Goal: Task Accomplishment & Management: Complete application form

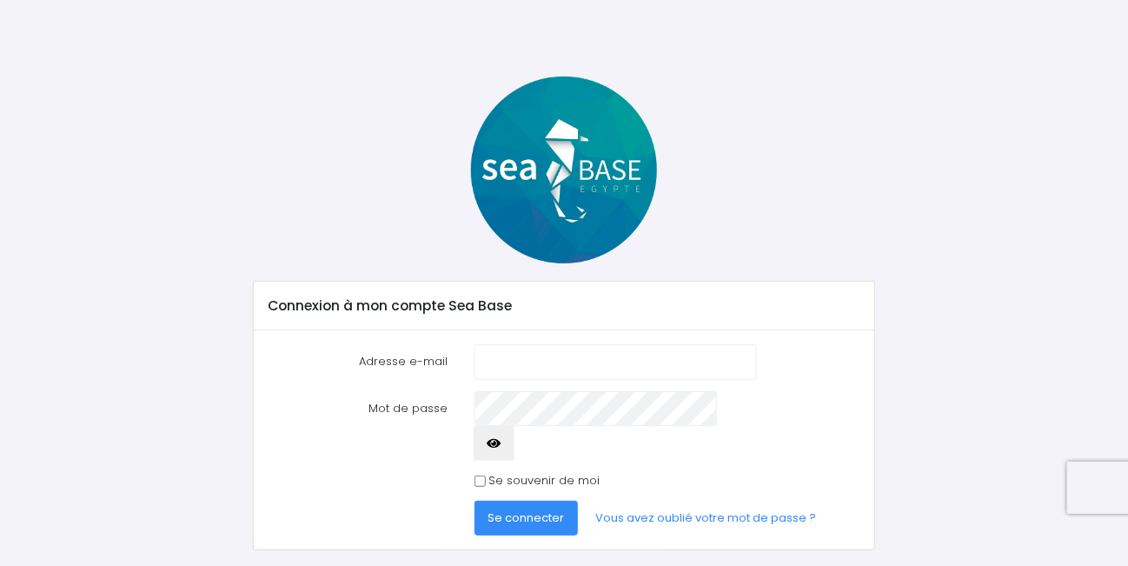
scroll to position [28, 0]
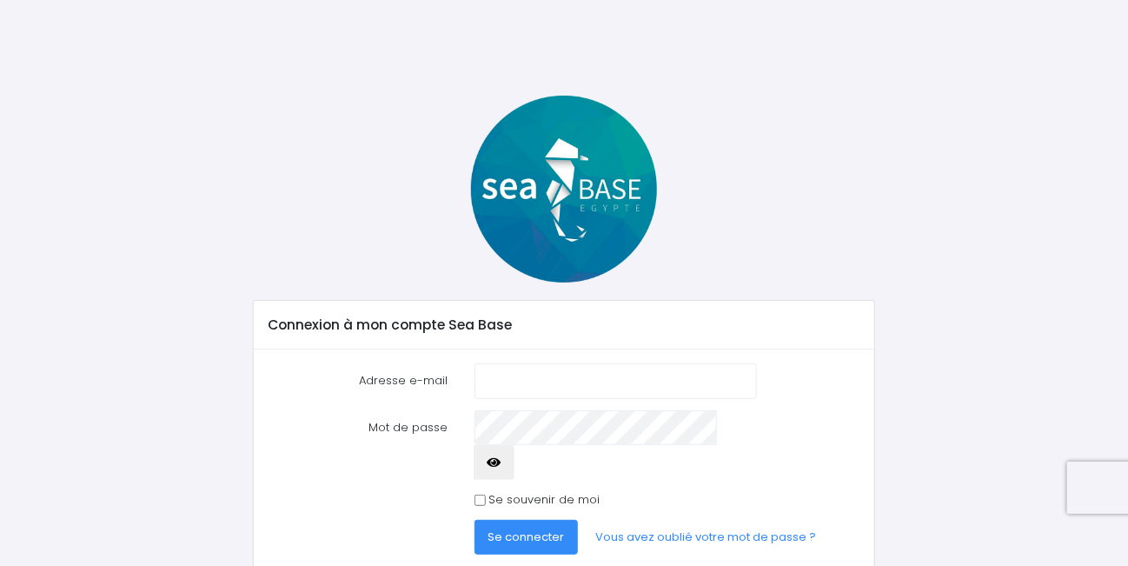
click at [511, 369] on input "Adresse e-mail" at bounding box center [615, 380] width 282 height 35
type input "brosse.christian@gmail.com"
click at [528, 528] on span "Se connecter" at bounding box center [525, 536] width 76 height 17
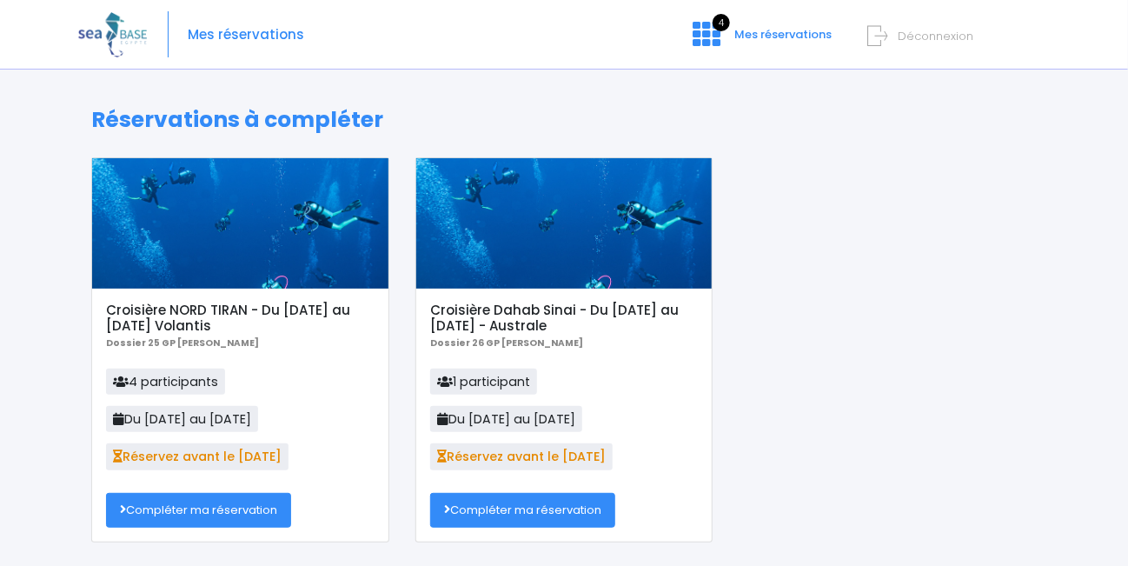
click at [214, 507] on link "Compléter ma réservation" at bounding box center [198, 510] width 185 height 35
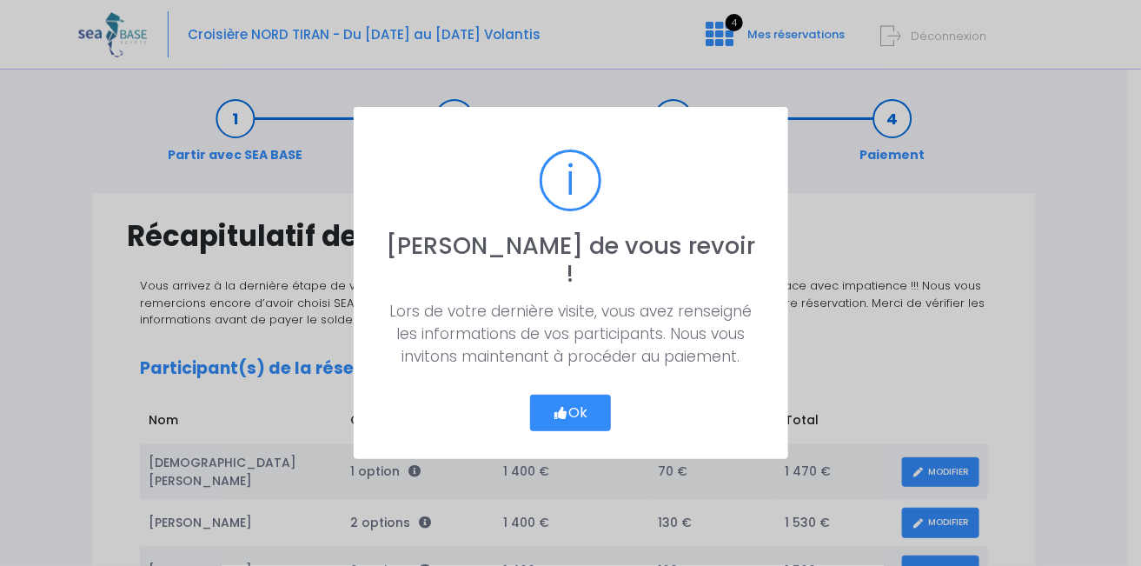
click at [607, 394] on button "Ok" at bounding box center [571, 412] width 82 height 36
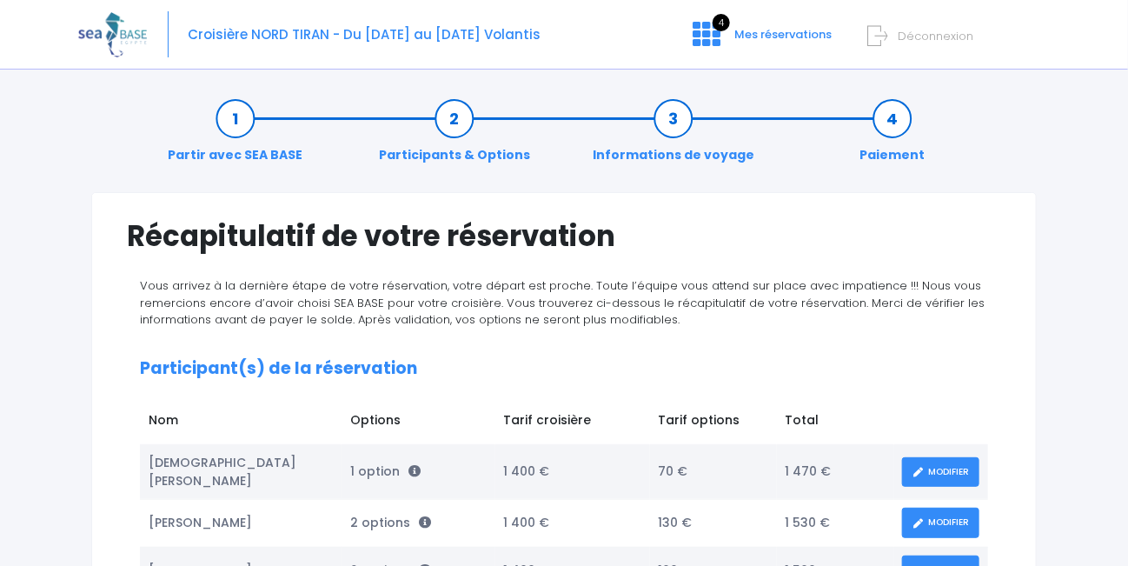
click at [936, 466] on link "MODIFIER" at bounding box center [940, 472] width 77 height 30
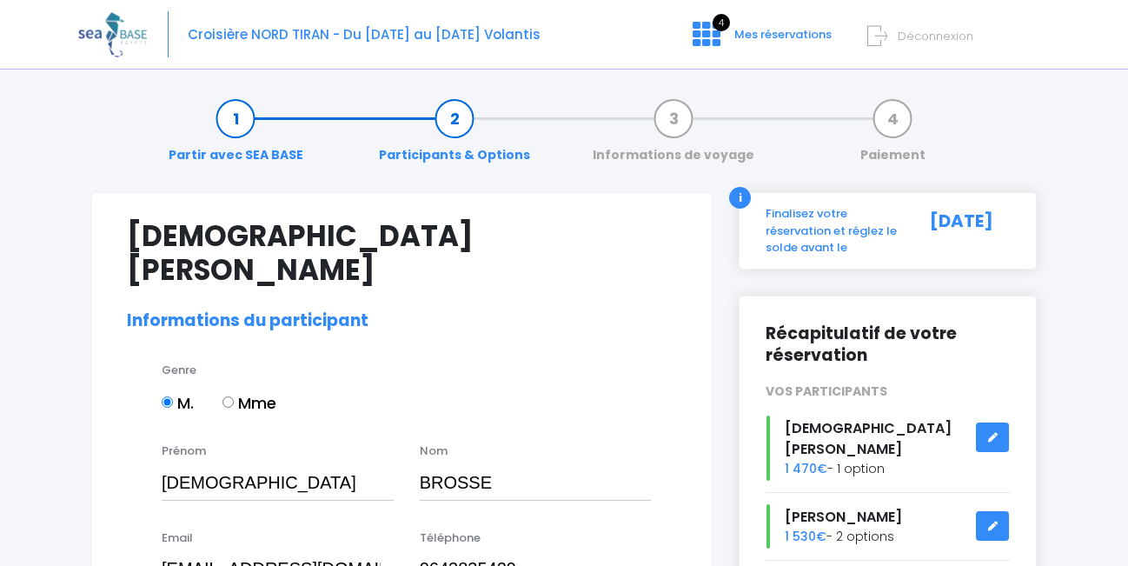
select select "N3"
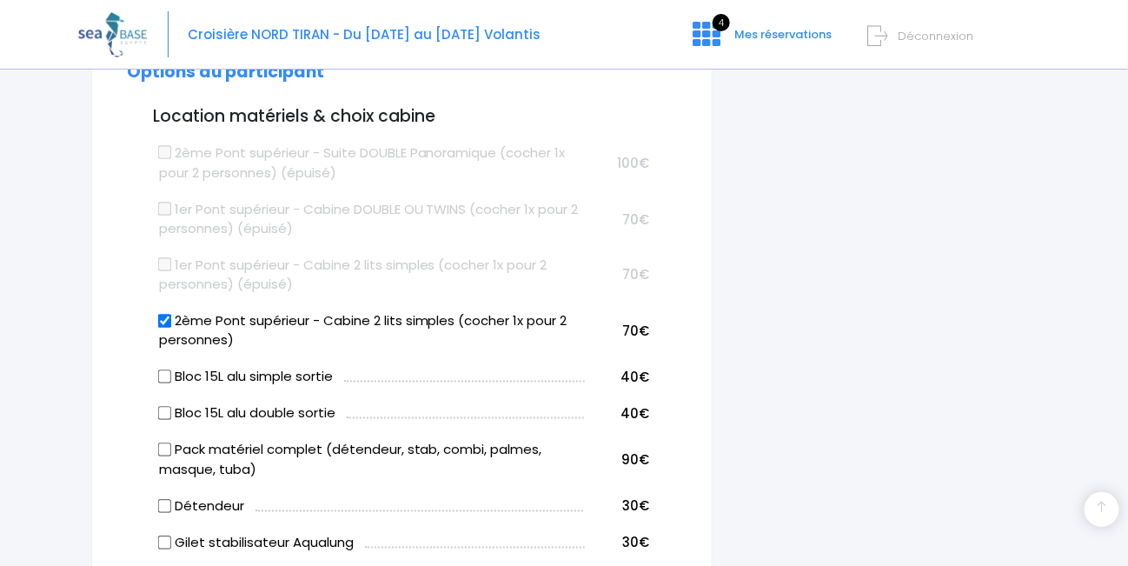
scroll to position [956, 0]
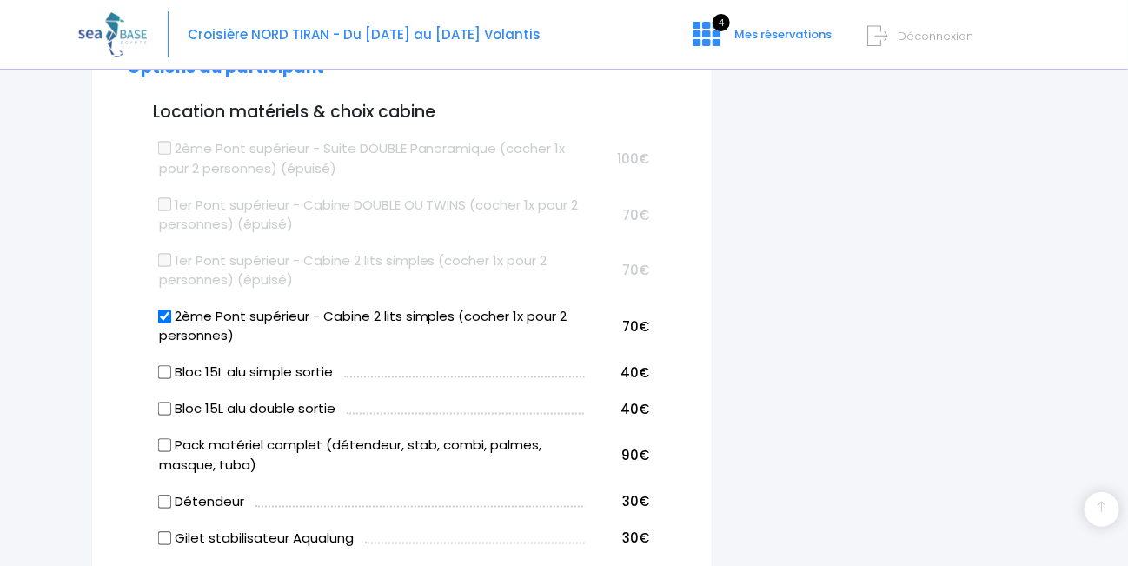
click at [174, 400] on label "Bloc 15L alu double sortie" at bounding box center [247, 410] width 176 height 20
click at [171, 402] on input "Bloc 15L alu double sortie" at bounding box center [164, 409] width 14 height 14
checkbox input "true"
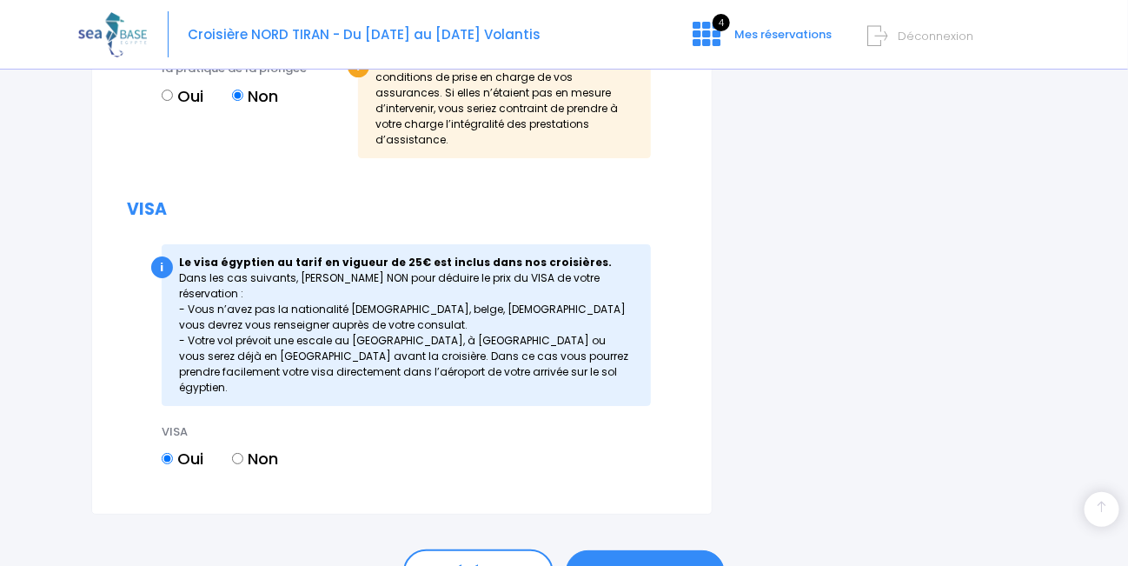
scroll to position [2250, 0]
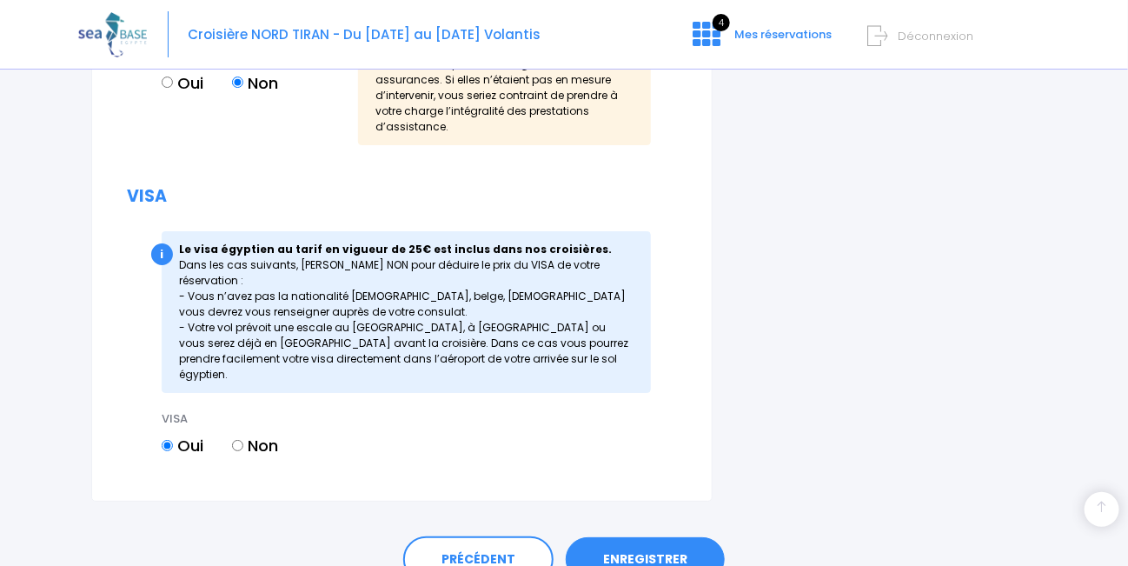
click at [633, 537] on link "ENREGISTRER" at bounding box center [645, 559] width 159 height 45
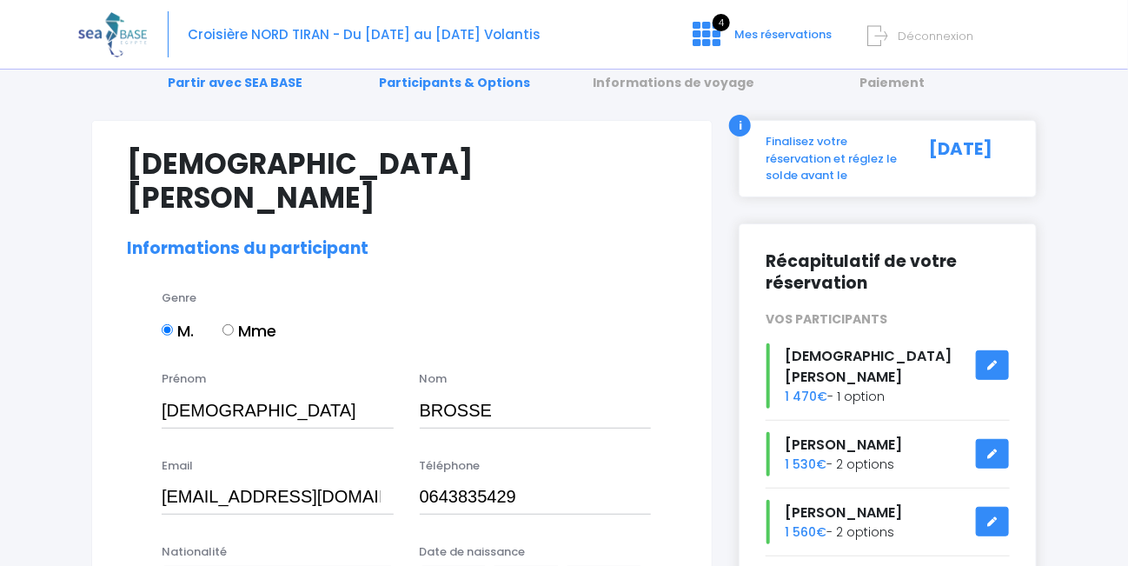
scroll to position [174, 0]
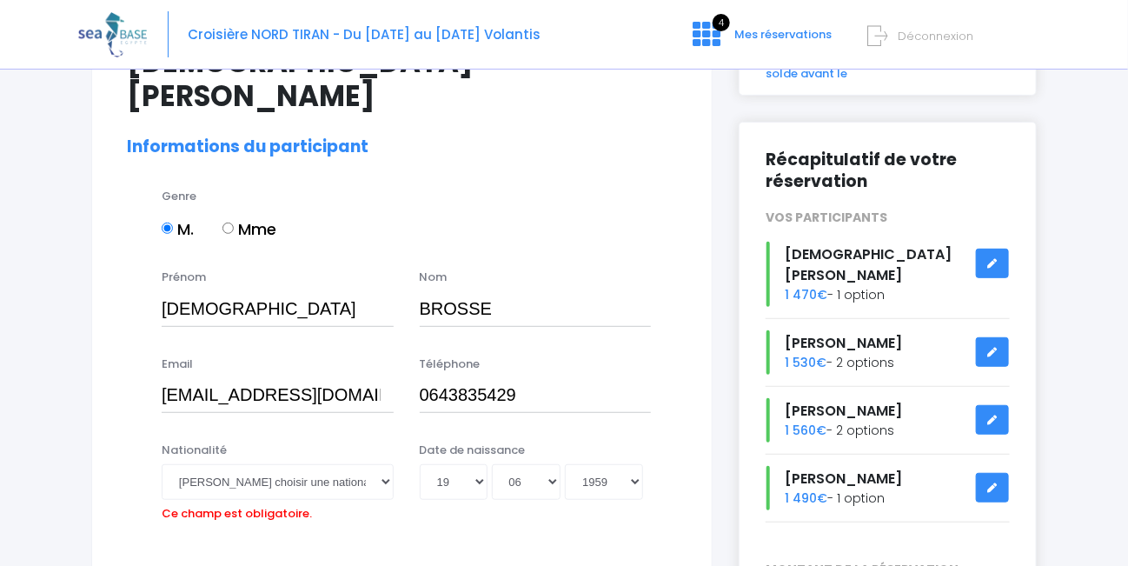
click at [990, 352] on icon at bounding box center [992, 352] width 12 height 0
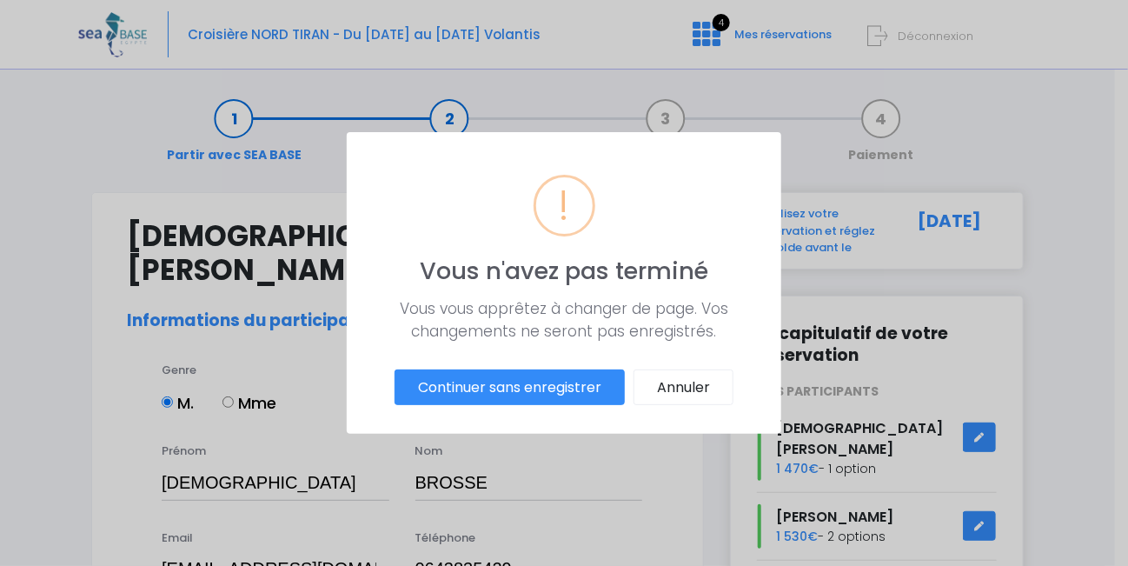
scroll to position [0, 0]
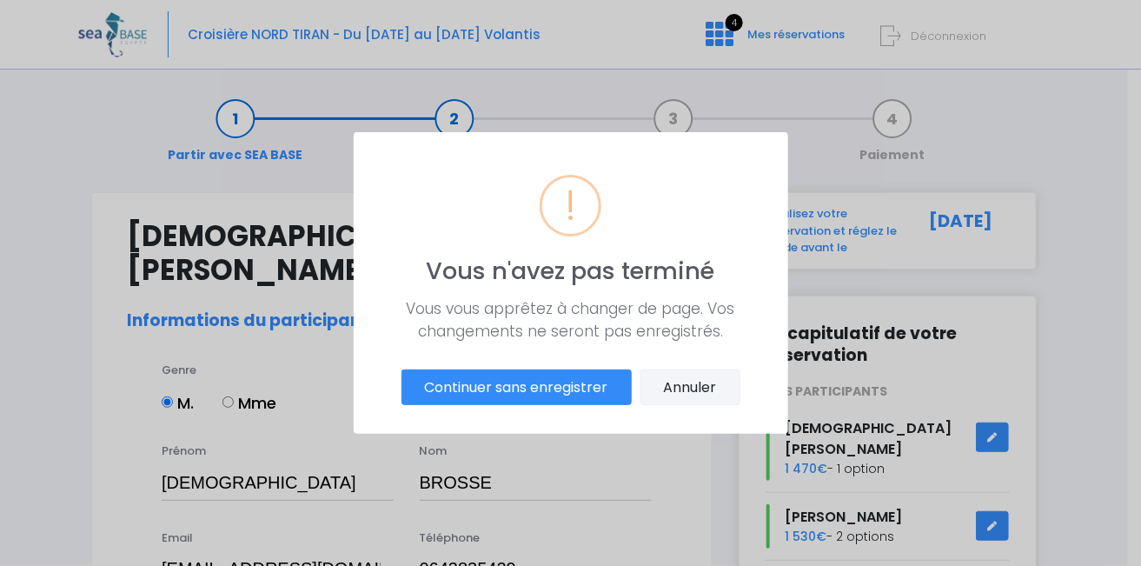
click at [678, 386] on button "Annuler" at bounding box center [690, 387] width 100 height 36
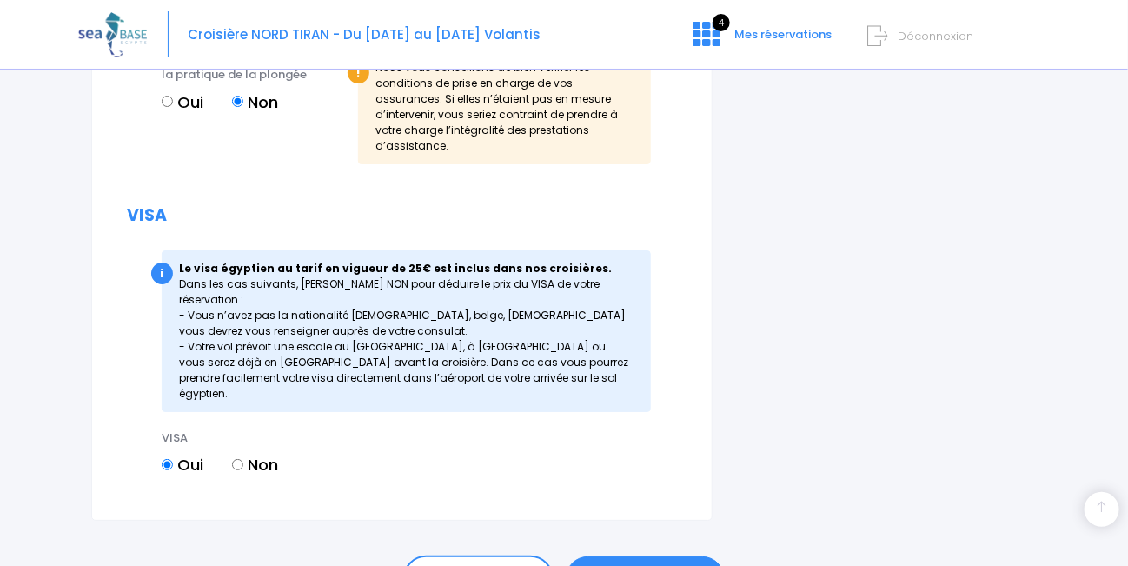
scroll to position [2278, 0]
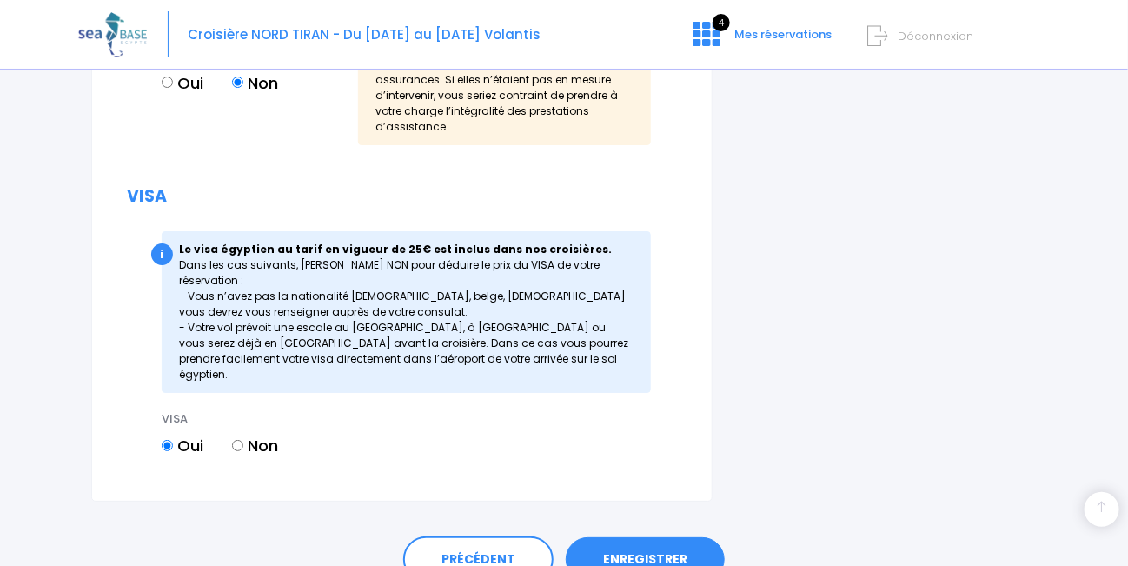
click at [637, 537] on link "ENREGISTRER" at bounding box center [645, 559] width 159 height 45
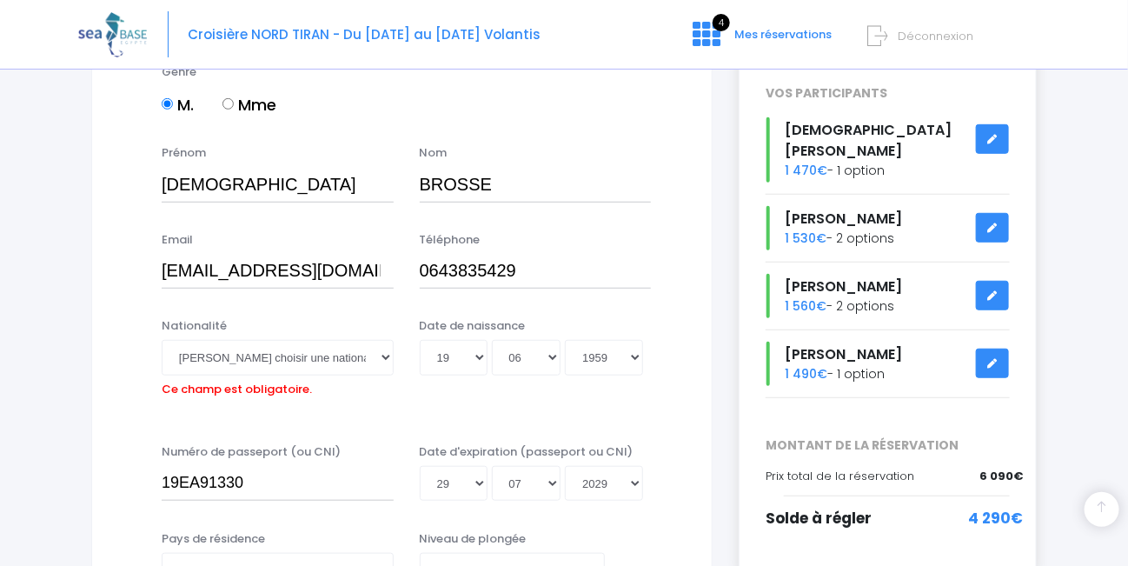
scroll to position [256, 0]
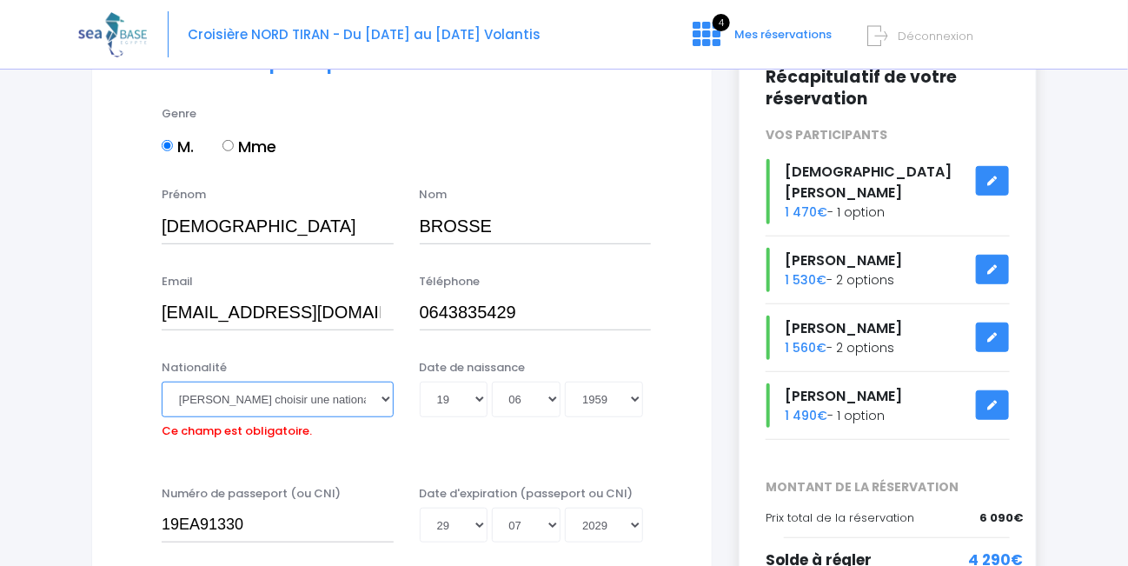
click at [253, 381] on select "Veuillez choisir une nationalité Afghane Albanaise Algerienne Allemande America…" at bounding box center [278, 398] width 232 height 35
select select "Française"
click at [162, 381] on select "Veuillez choisir une nationalité Afghane Albanaise Algerienne Allemande America…" at bounding box center [278, 398] width 232 height 35
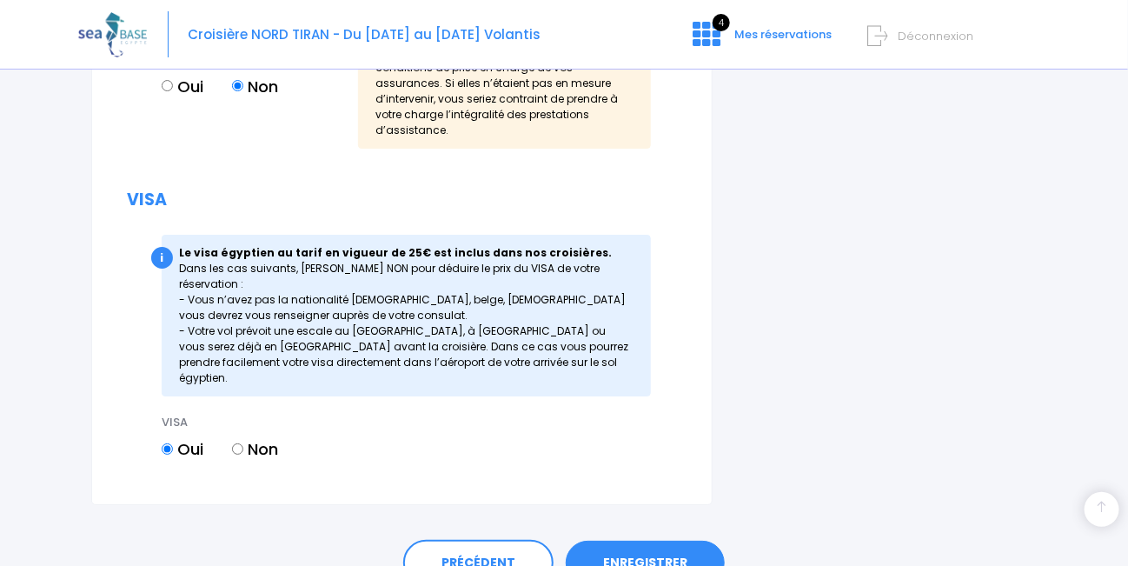
scroll to position [2250, 0]
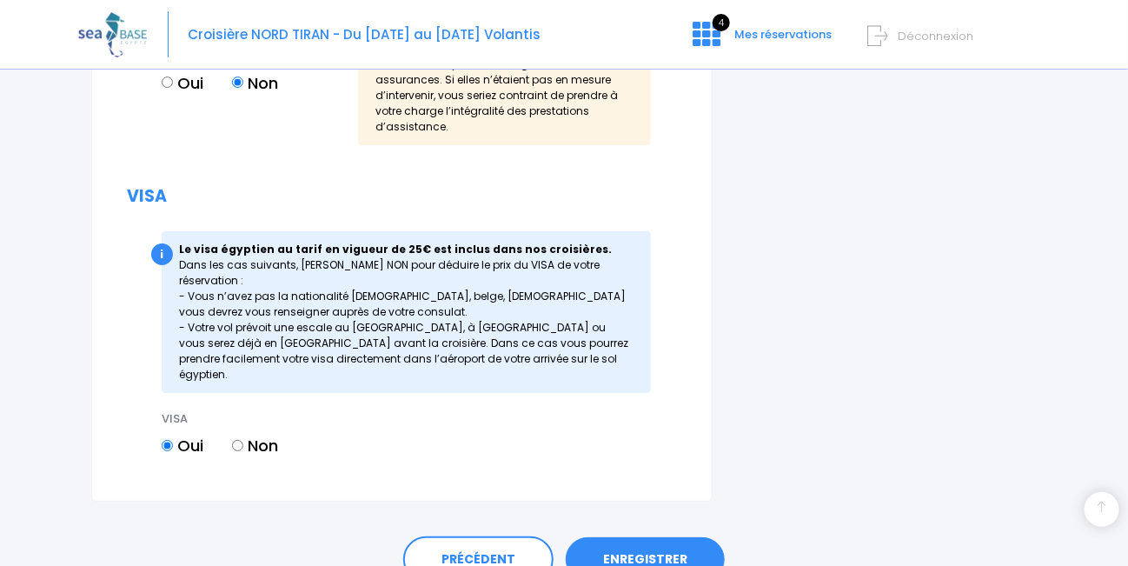
click at [641, 537] on link "ENREGISTRER" at bounding box center [645, 559] width 159 height 45
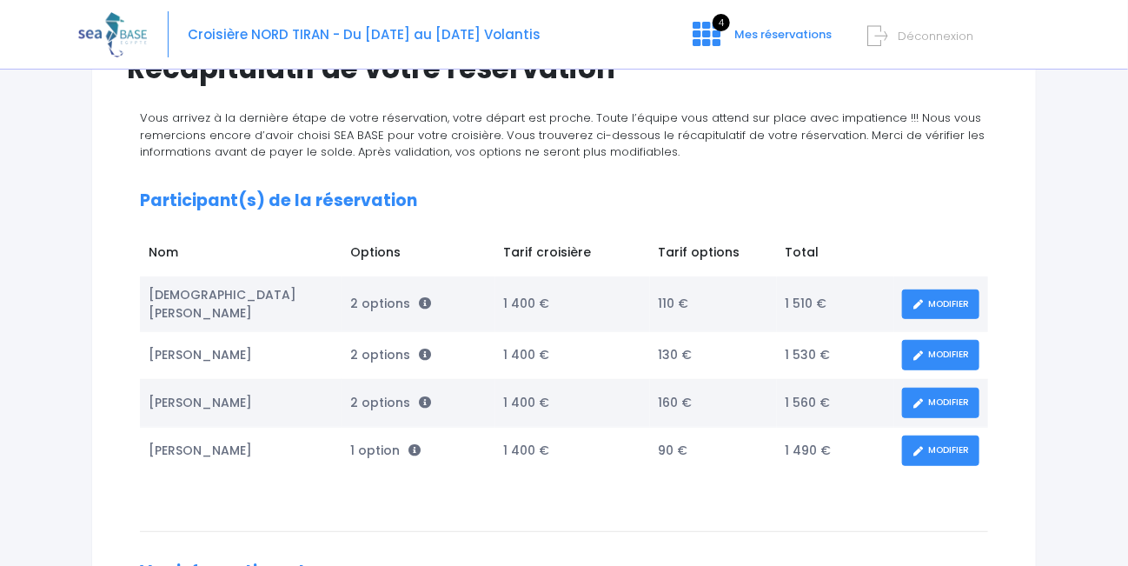
scroll to position [174, 0]
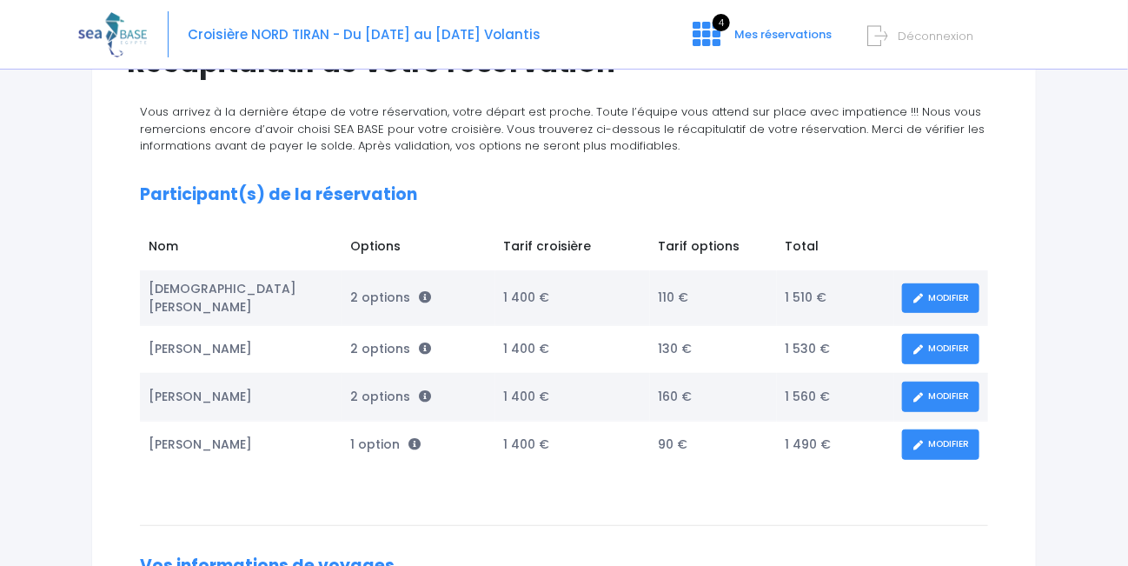
click at [946, 341] on link "MODIFIER" at bounding box center [940, 349] width 77 height 30
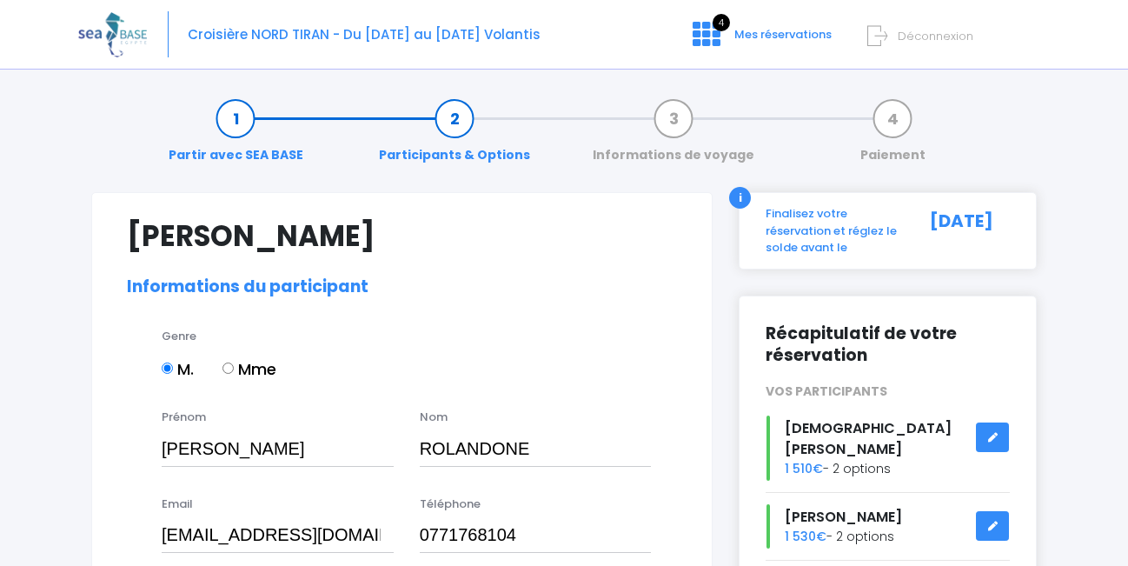
select select "N2"
select select "42/43"
select select "L"
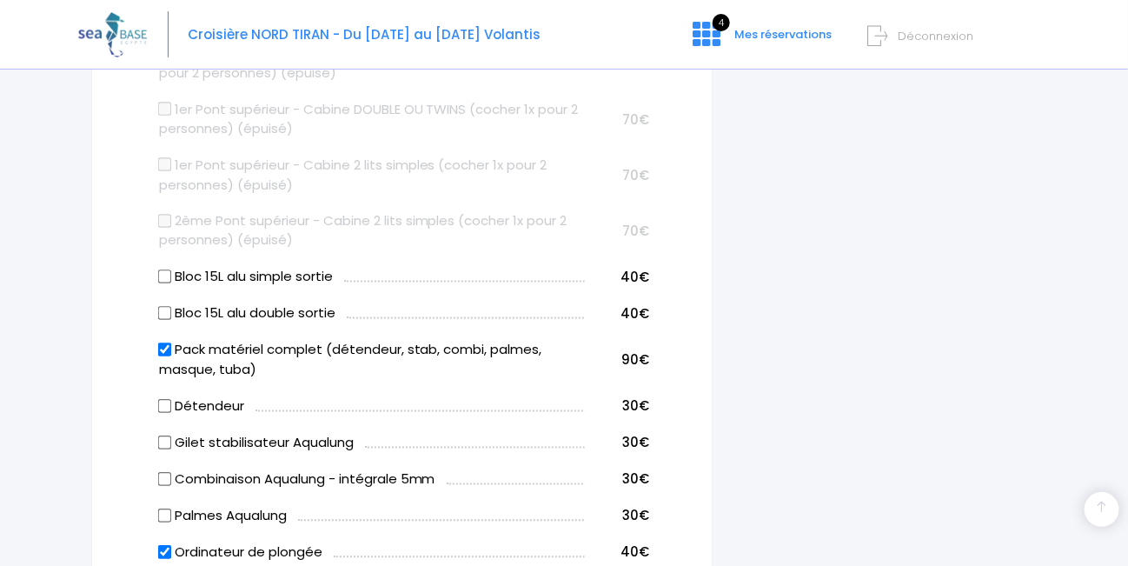
scroll to position [1043, 0]
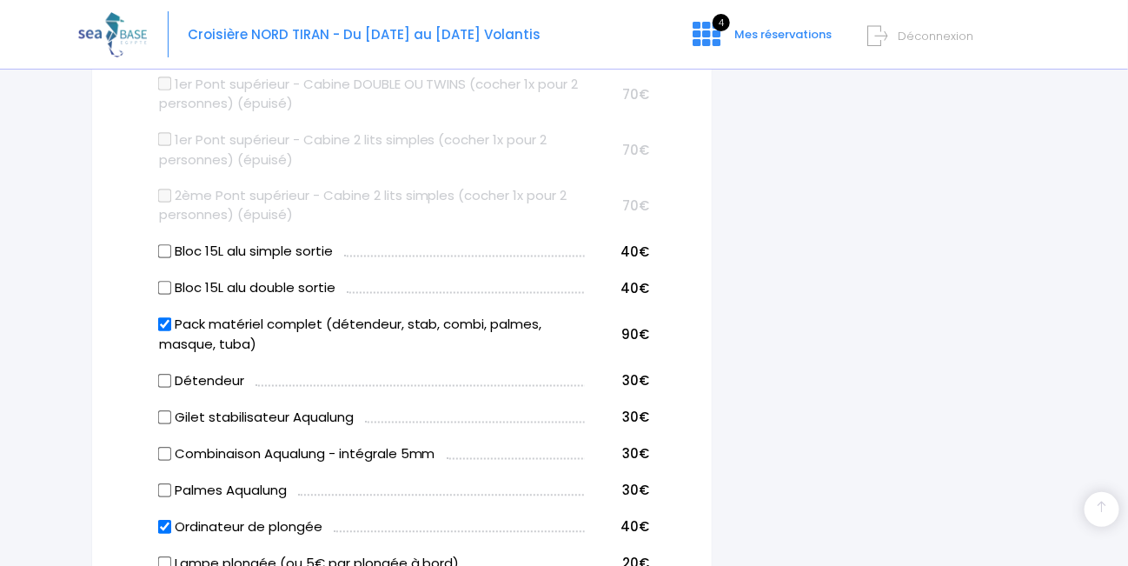
click at [165, 287] on input "Bloc 15L alu double sortie" at bounding box center [164, 288] width 14 height 14
checkbox input "true"
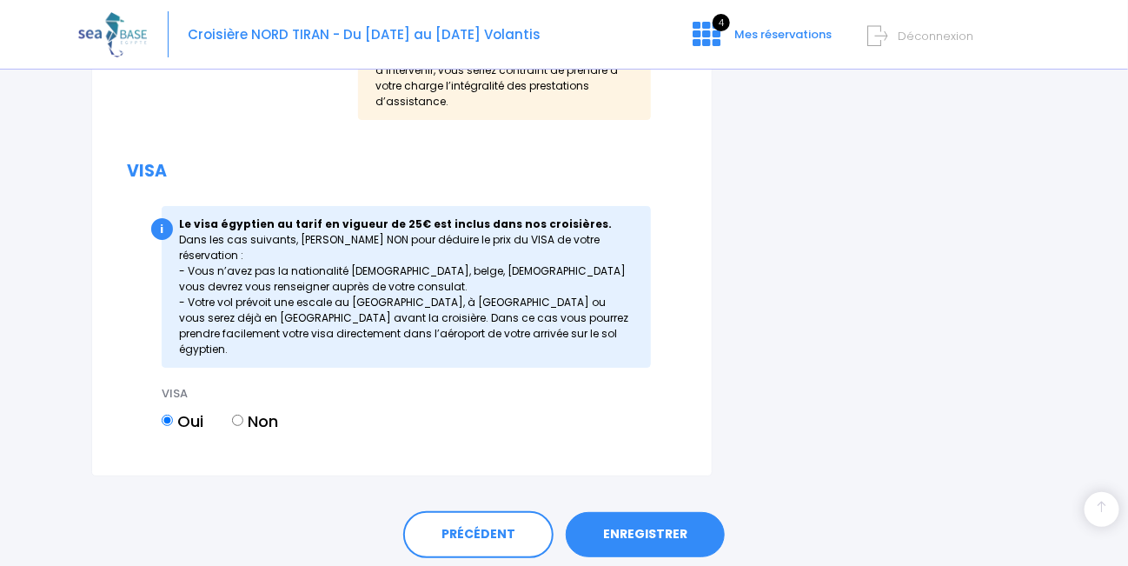
scroll to position [2387, 0]
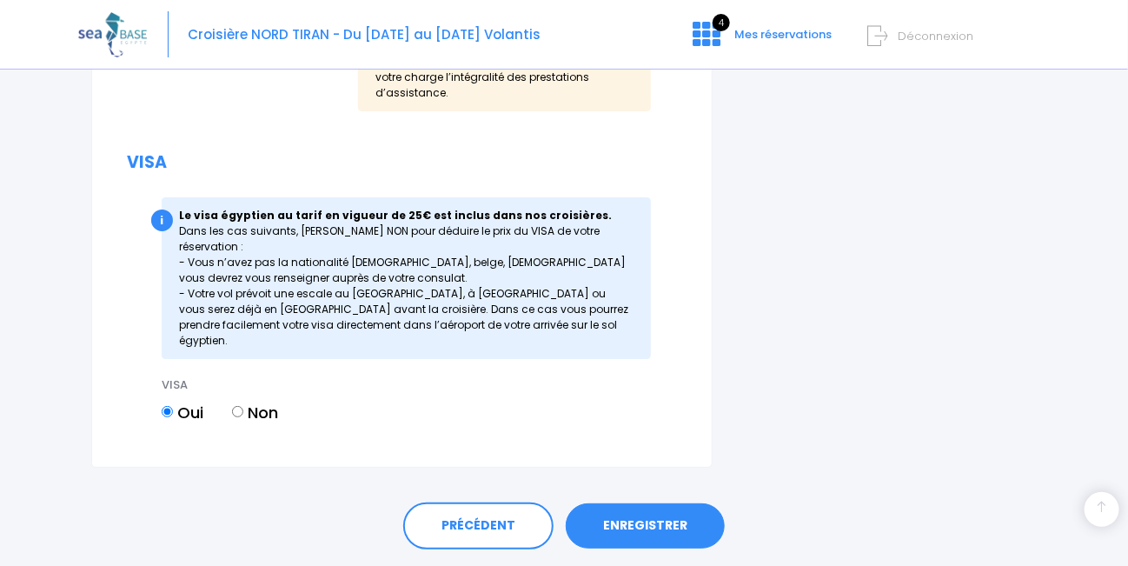
click at [652, 503] on link "ENREGISTRER" at bounding box center [645, 525] width 159 height 45
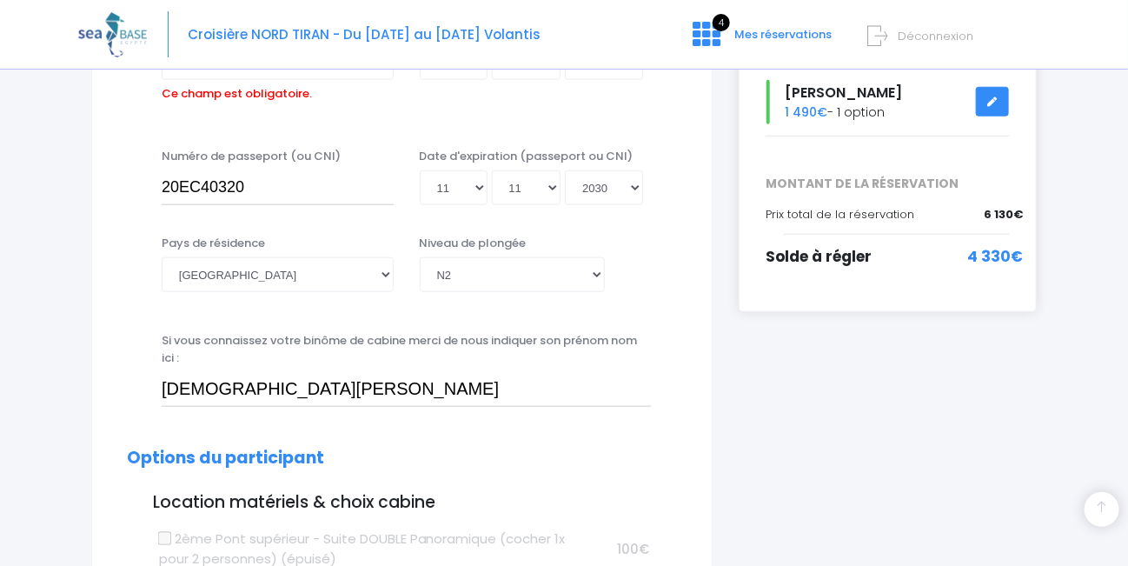
scroll to position [430, 0]
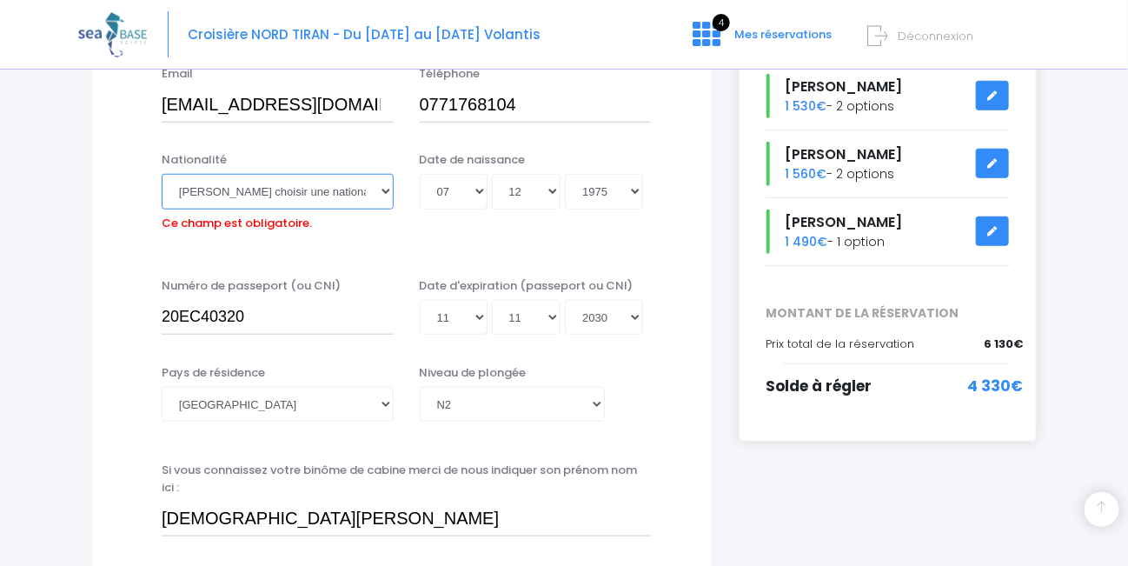
click at [236, 189] on select "Veuillez choisir une nationalité Afghane Albanaise Algerienne Allemande America…" at bounding box center [278, 191] width 232 height 35
select select "Française"
click at [162, 174] on select "Veuillez choisir une nationalité Afghane Albanaise Algerienne Allemande America…" at bounding box center [278, 191] width 232 height 35
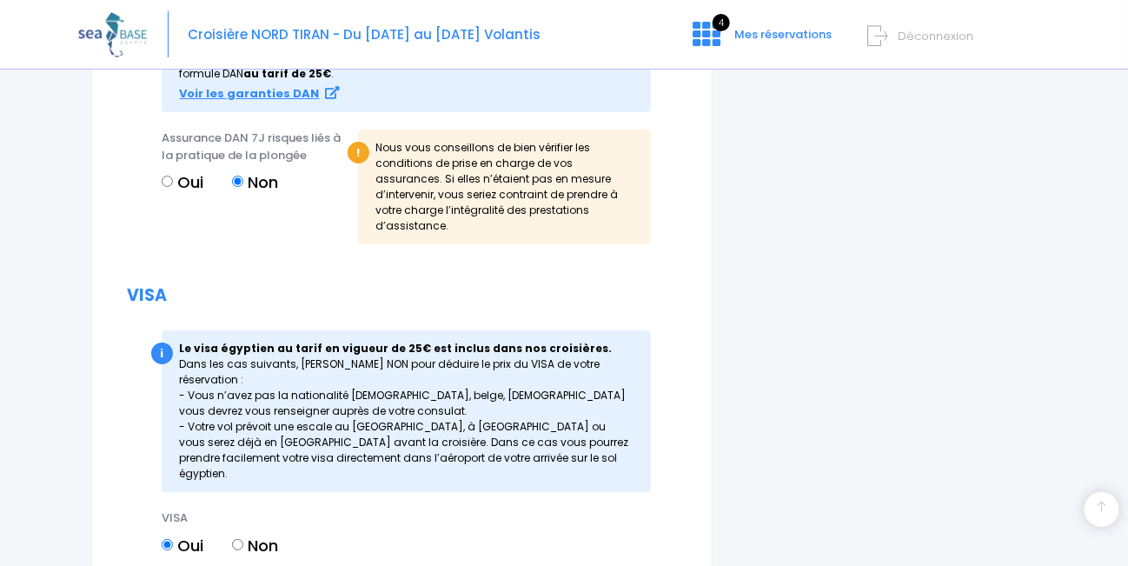
scroll to position [2387, 0]
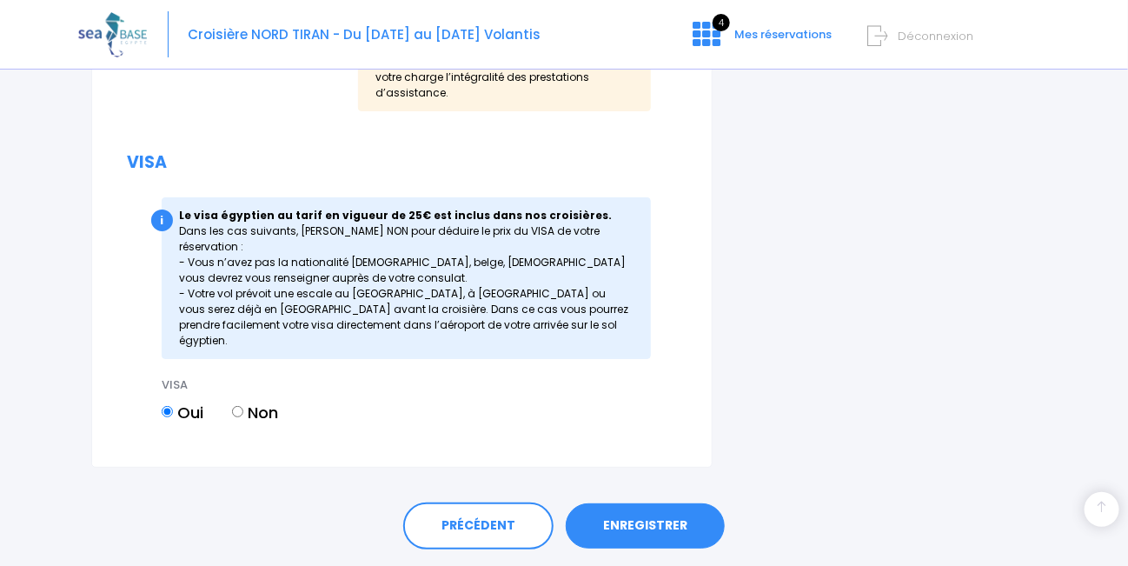
click at [636, 503] on link "ENREGISTRER" at bounding box center [645, 525] width 159 height 45
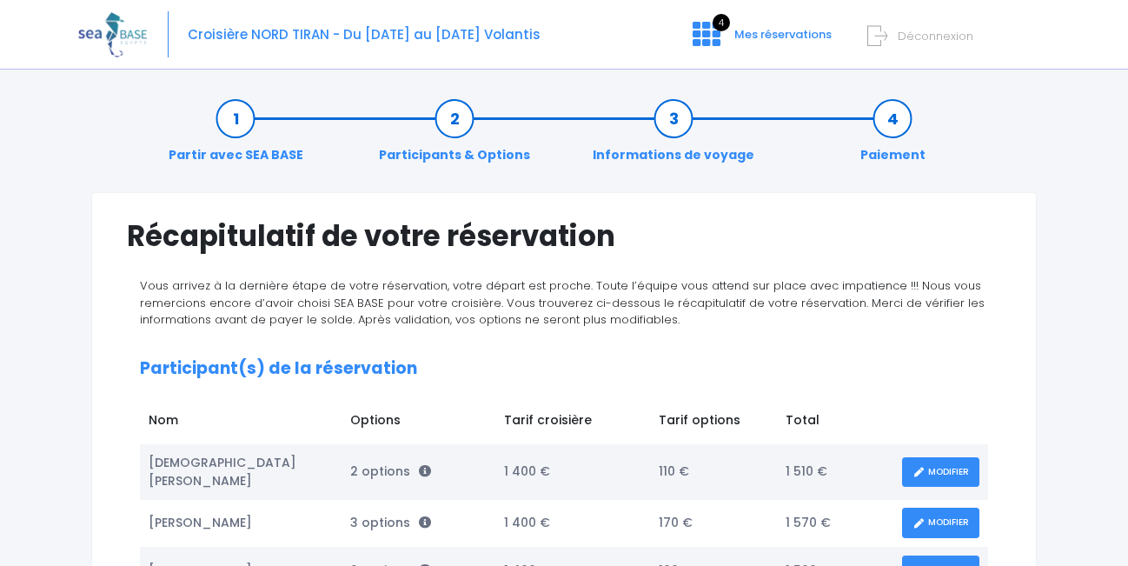
scroll to position [174, 0]
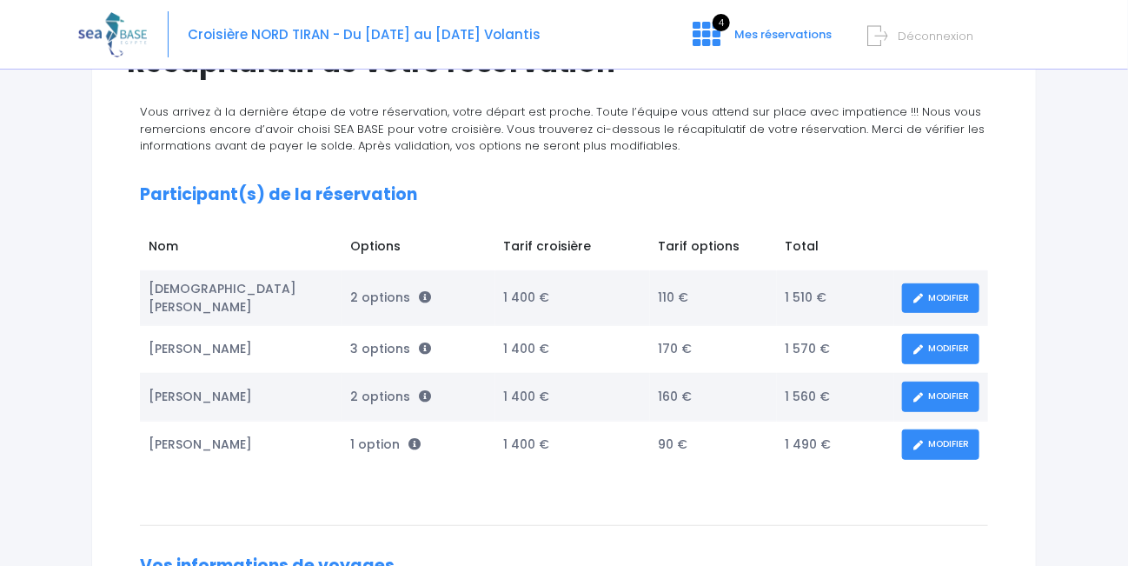
click at [939, 384] on link "MODIFIER" at bounding box center [940, 396] width 77 height 30
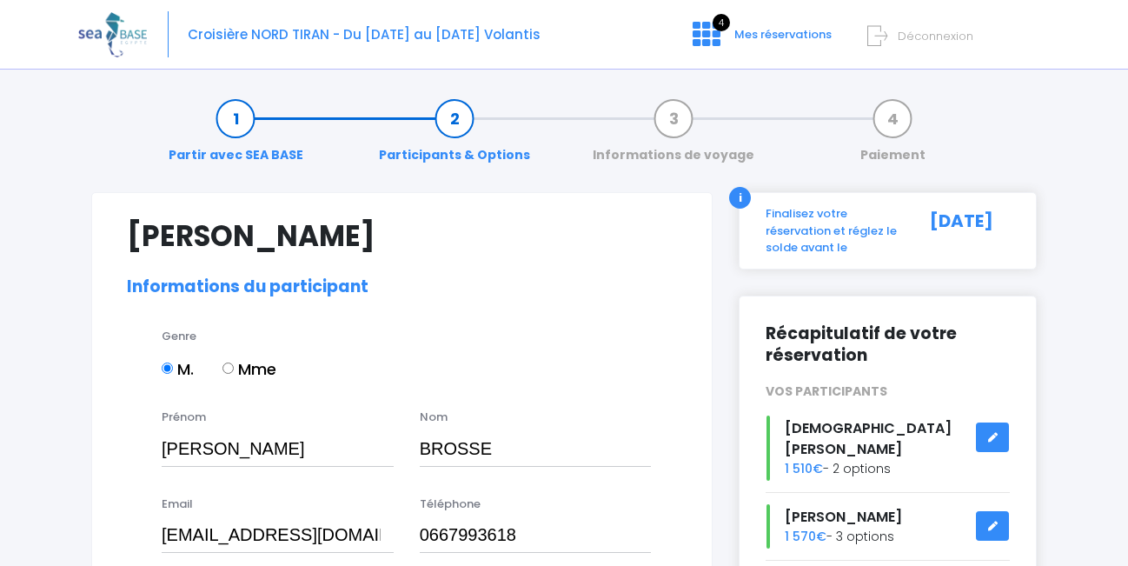
select select "N2"
select select "40/41"
select select "M"
select select "ML"
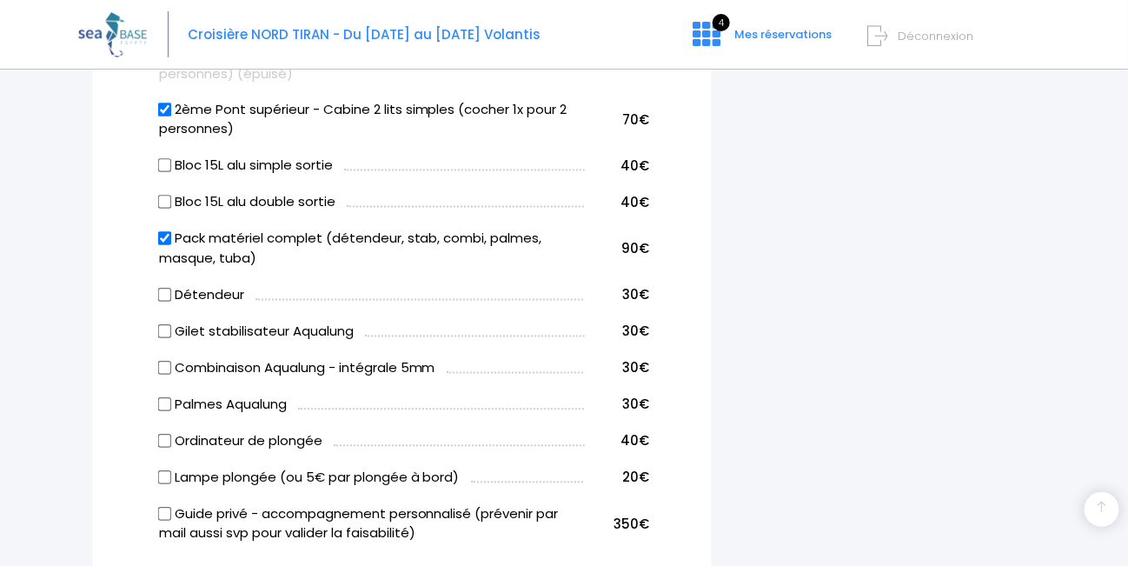
scroll to position [1216, 0]
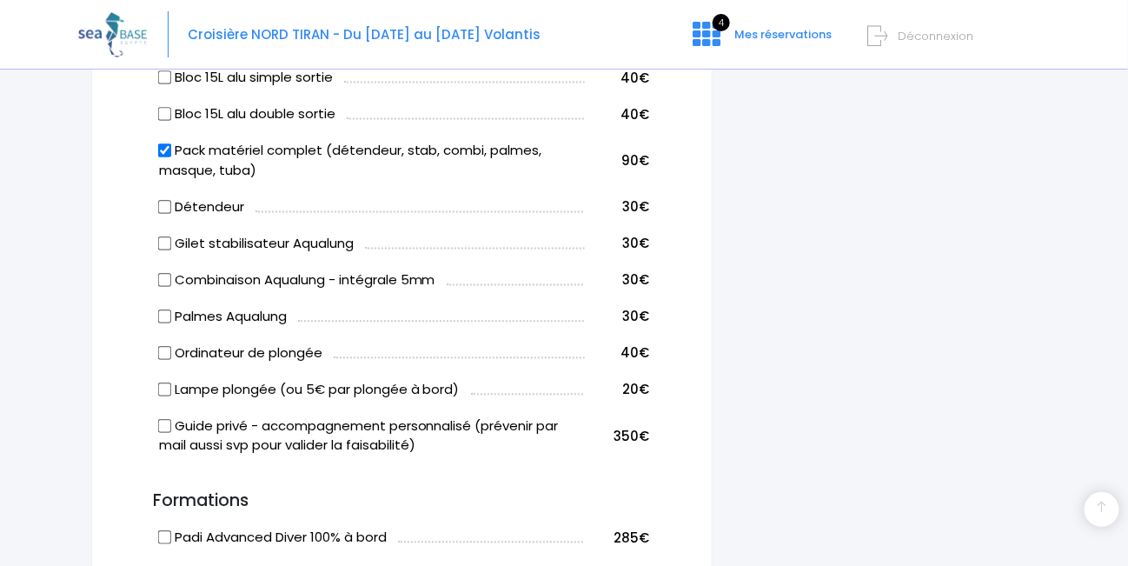
click at [158, 109] on input "Bloc 15L alu double sortie" at bounding box center [164, 115] width 14 height 14
checkbox input "true"
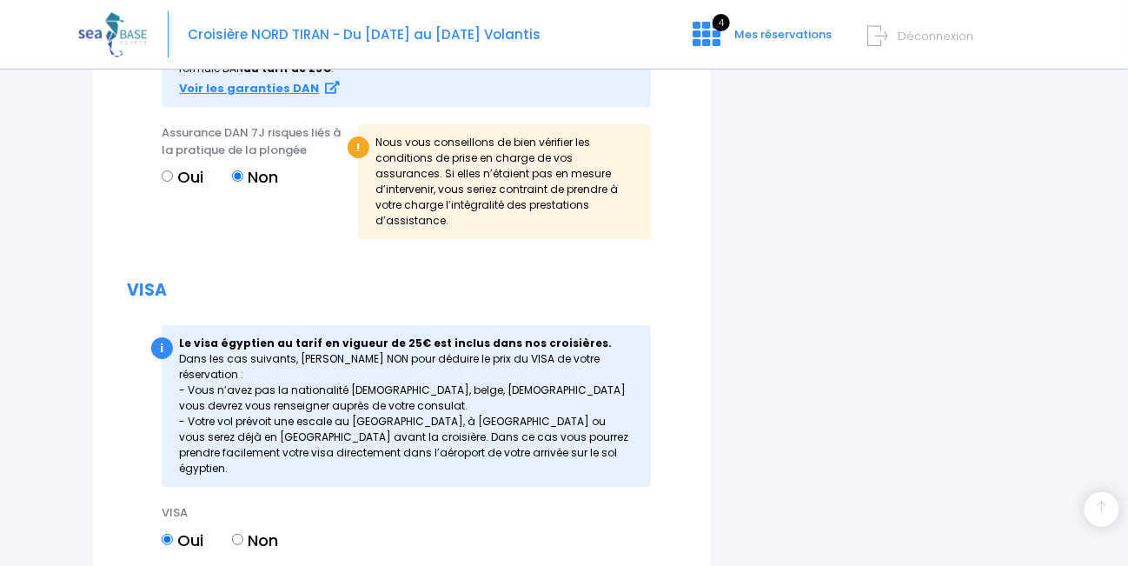
scroll to position [2387, 0]
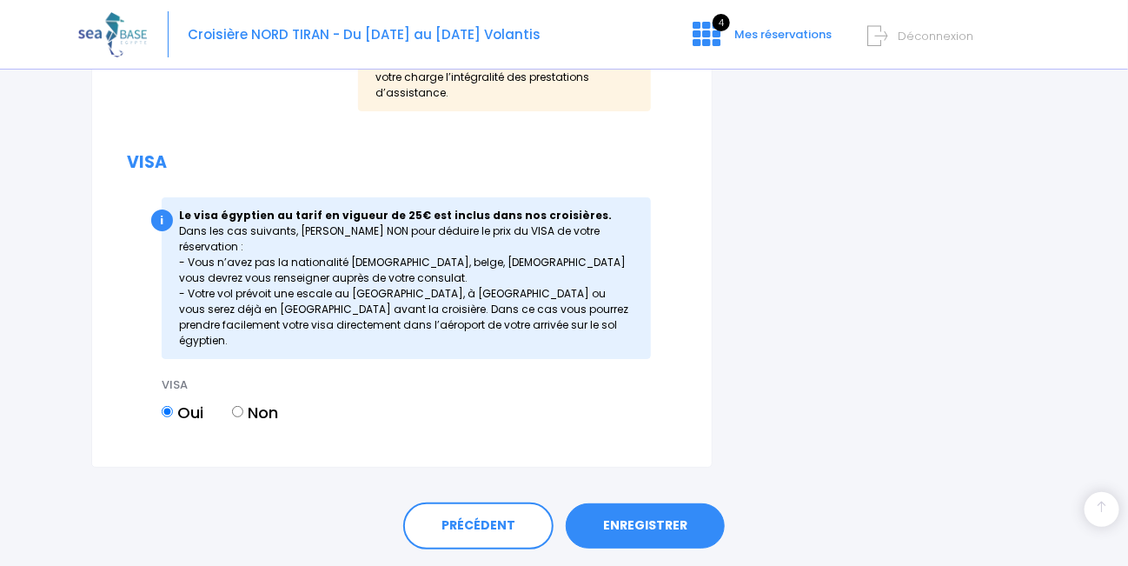
click at [641, 503] on link "ENREGISTRER" at bounding box center [645, 525] width 159 height 45
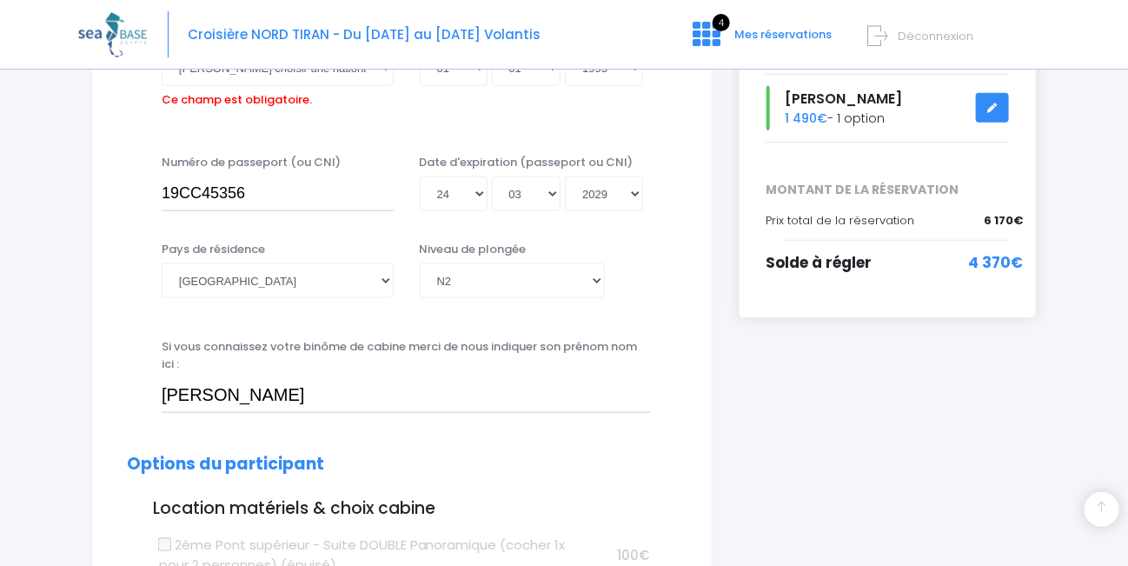
scroll to position [430, 0]
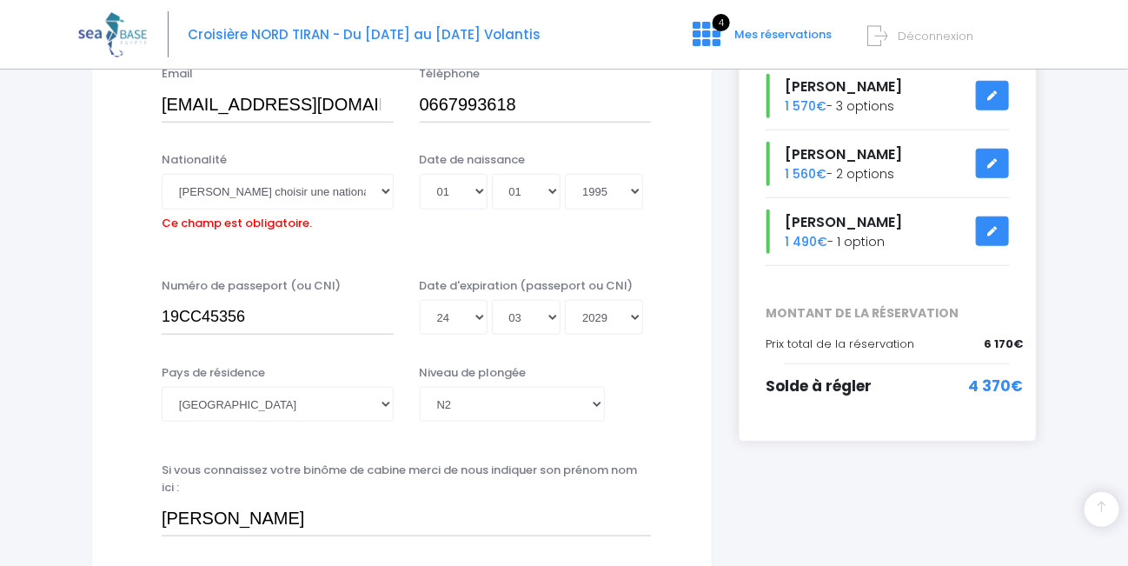
click at [228, 224] on label "Ce champ est obligatoire." at bounding box center [237, 220] width 150 height 23
click at [228, 209] on select "Veuillez choisir une nationalité Afghane Albanaise Algerienne Allemande America…" at bounding box center [278, 191] width 232 height 35
click at [206, 188] on select "Veuillez choisir une nationalité Afghane Albanaise Algerienne Allemande America…" at bounding box center [278, 191] width 232 height 35
select select "Française"
click at [162, 174] on select "Veuillez choisir une nationalité Afghane Albanaise Algerienne Allemande America…" at bounding box center [278, 191] width 232 height 35
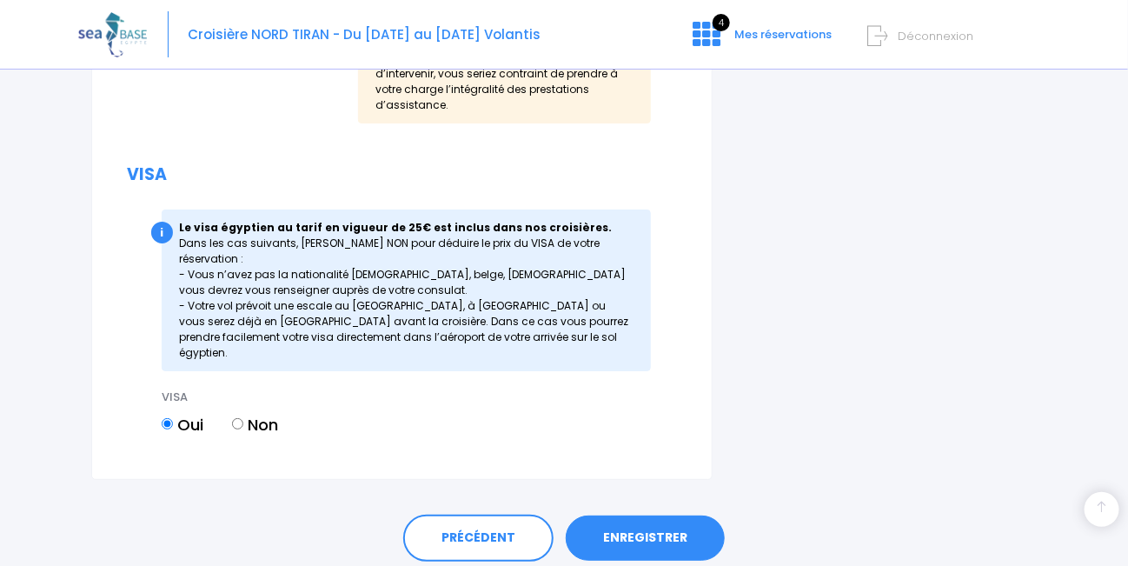
scroll to position [2387, 0]
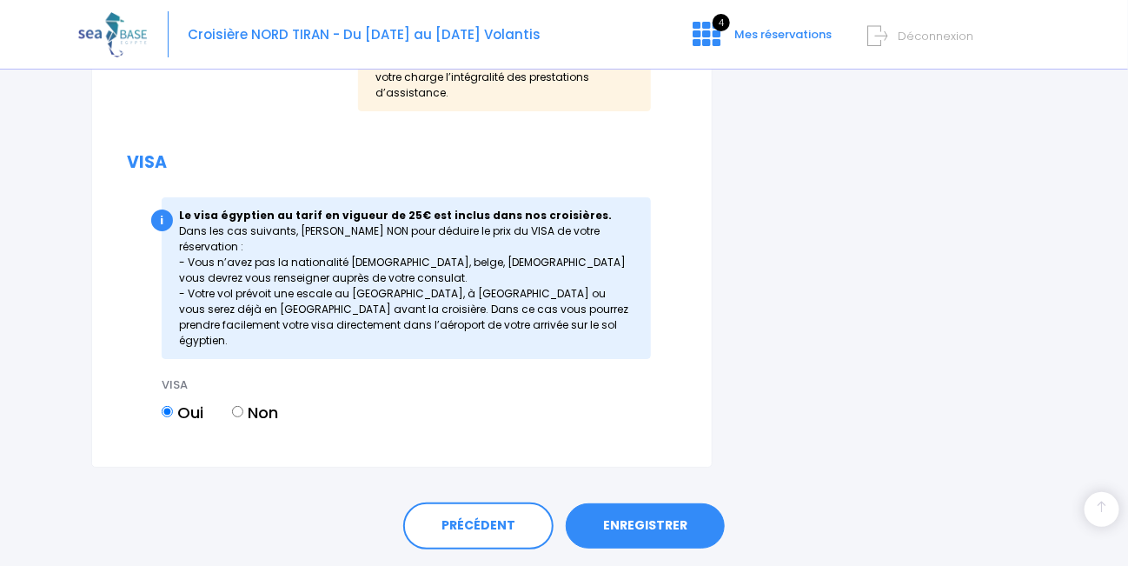
click at [650, 503] on link "ENREGISTRER" at bounding box center [645, 525] width 159 height 45
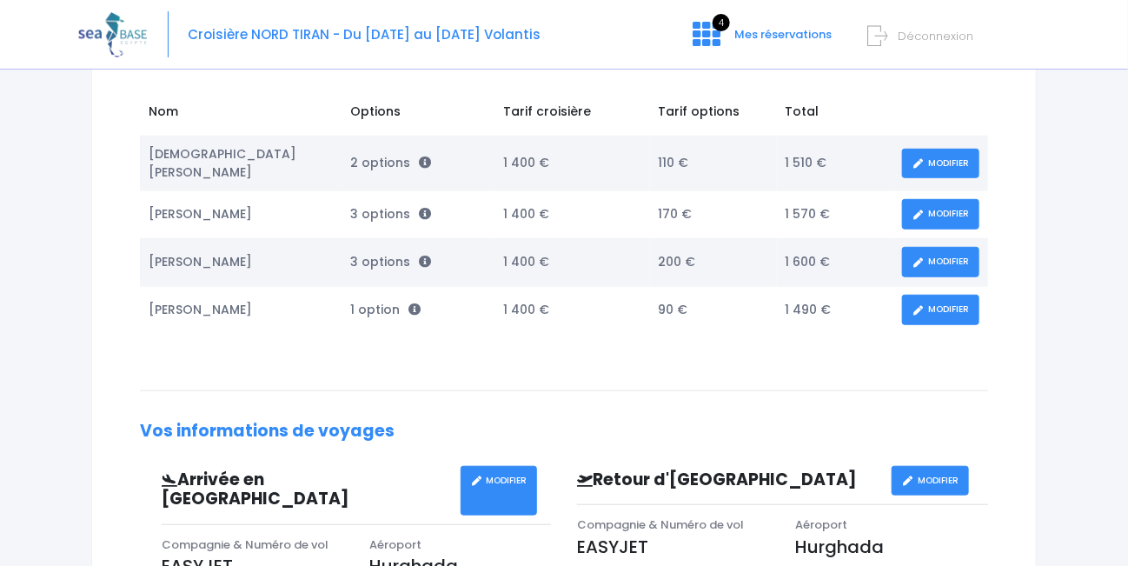
scroll to position [348, 0]
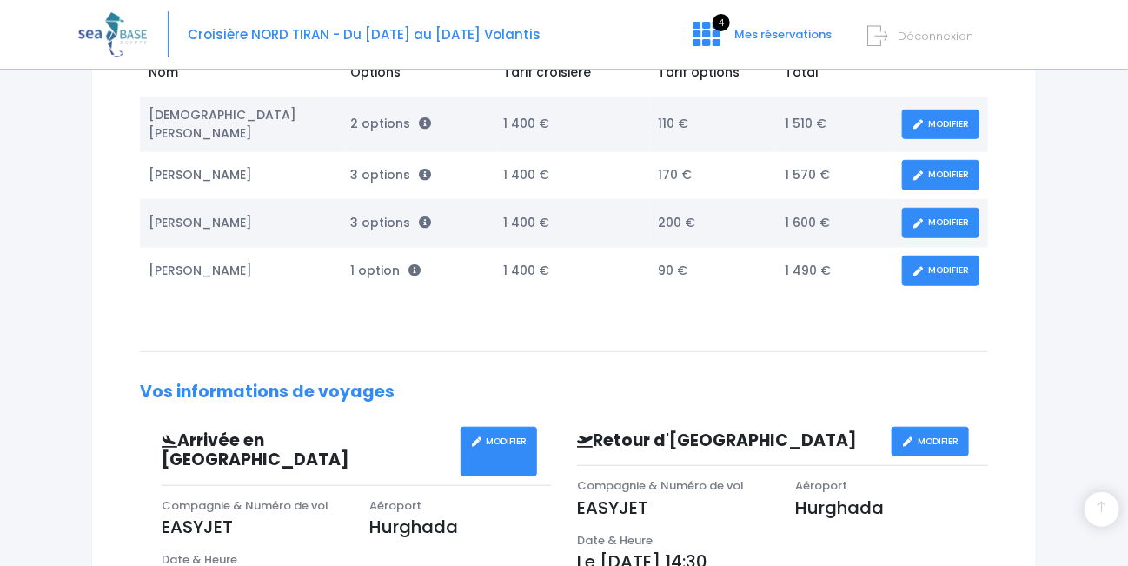
click at [945, 255] on link "MODIFIER" at bounding box center [940, 270] width 77 height 30
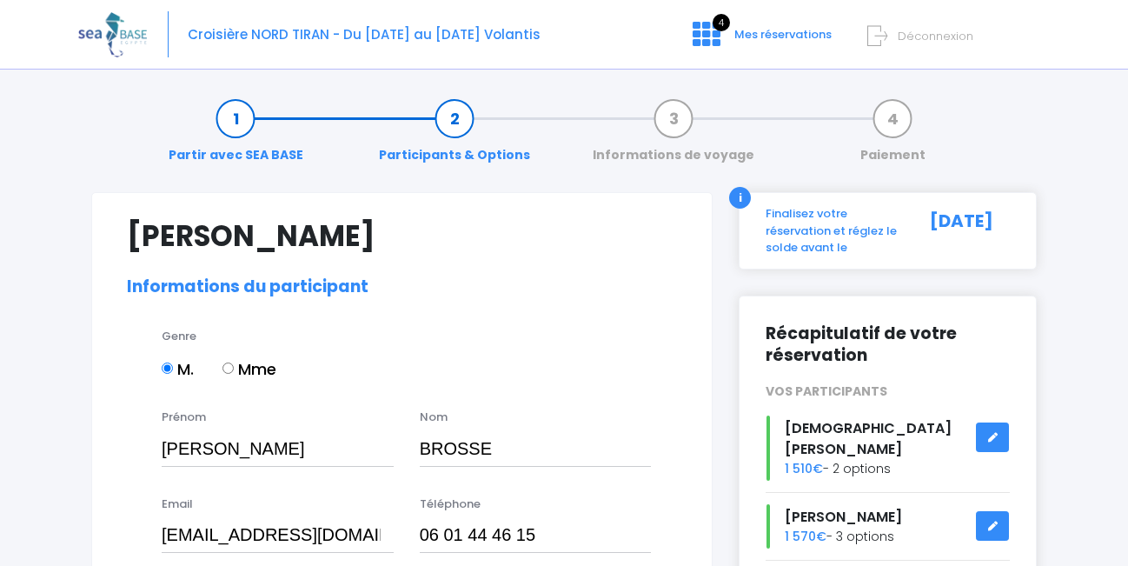
select select "N2"
select select "40/41"
select select "M"
select select "ML"
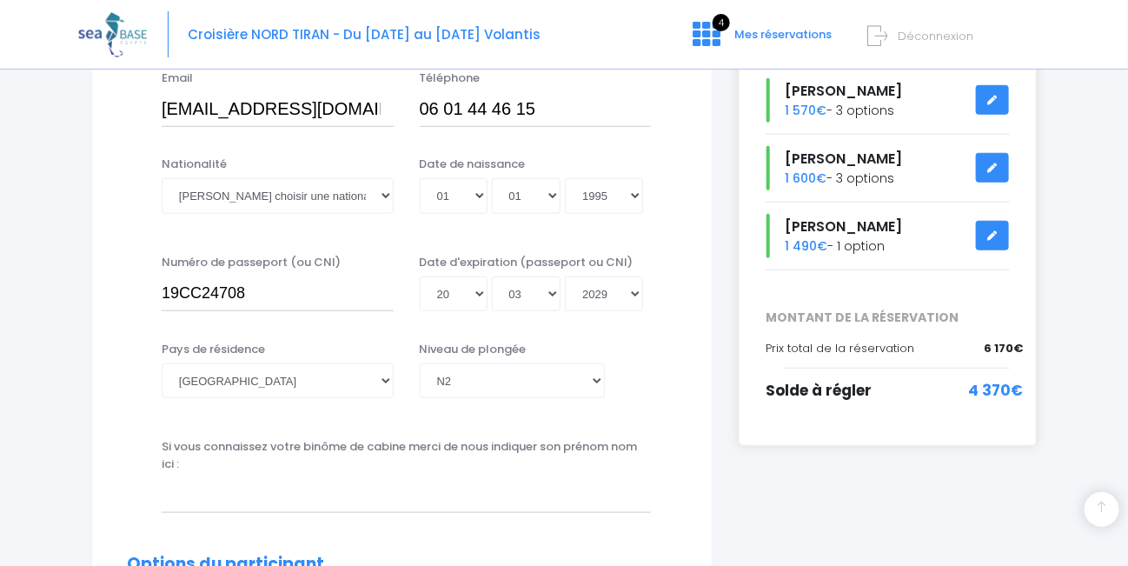
scroll to position [434, 0]
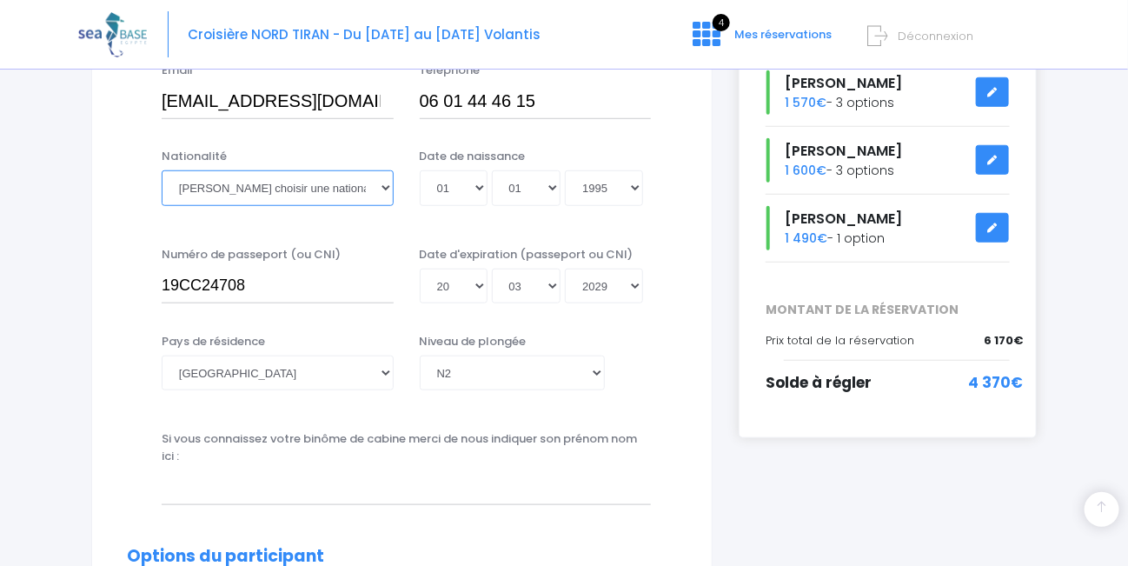
click at [224, 182] on select "Veuillez choisir une nationalité [DEMOGRAPHIC_DATA] Algerienne Allemande [GEOGR…" at bounding box center [278, 187] width 232 height 35
select select "Française"
click at [162, 170] on select "Veuillez choisir une nationalité [DEMOGRAPHIC_DATA] Algerienne Allemande [GEOGR…" at bounding box center [278, 187] width 232 height 35
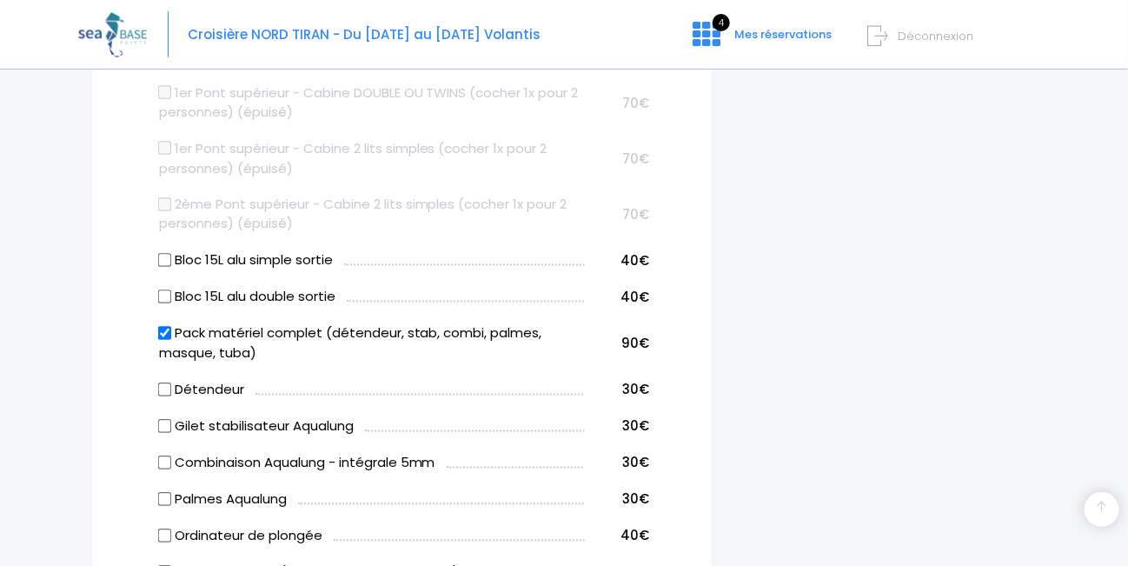
scroll to position [1129, 0]
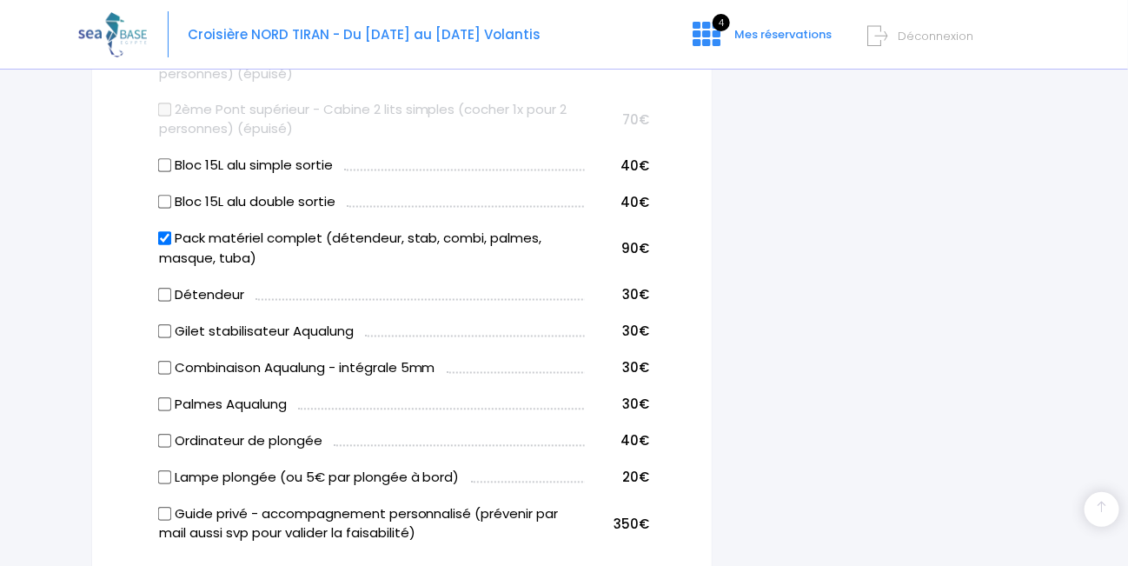
click at [165, 201] on input "Bloc 15L alu double sortie" at bounding box center [164, 202] width 14 height 14
checkbox input "true"
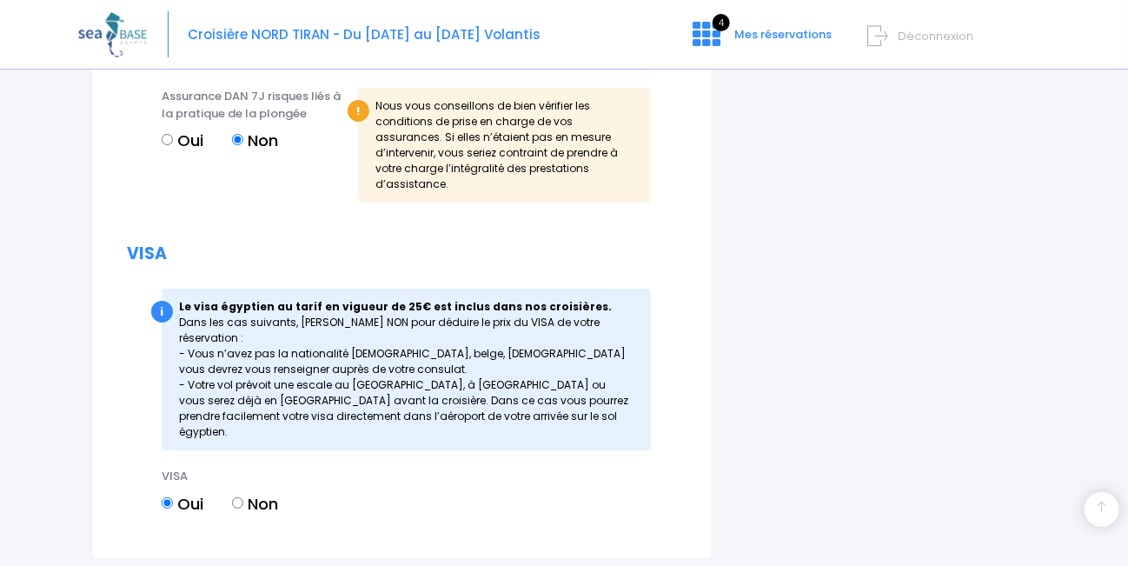
scroll to position [2346, 0]
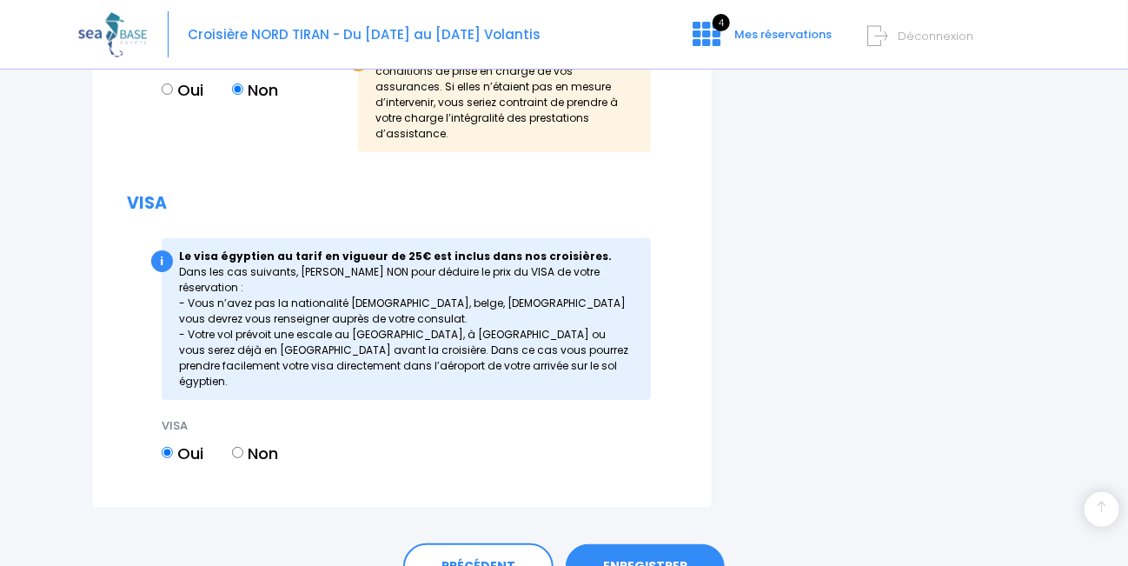
click at [647, 544] on link "ENREGISTRER" at bounding box center [645, 566] width 159 height 45
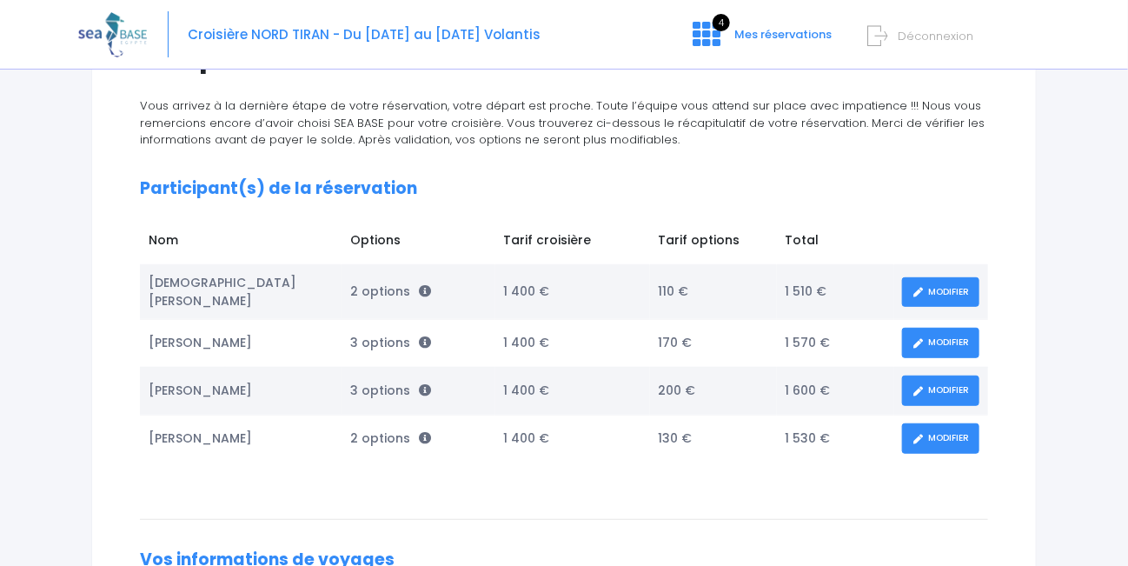
scroll to position [261, 0]
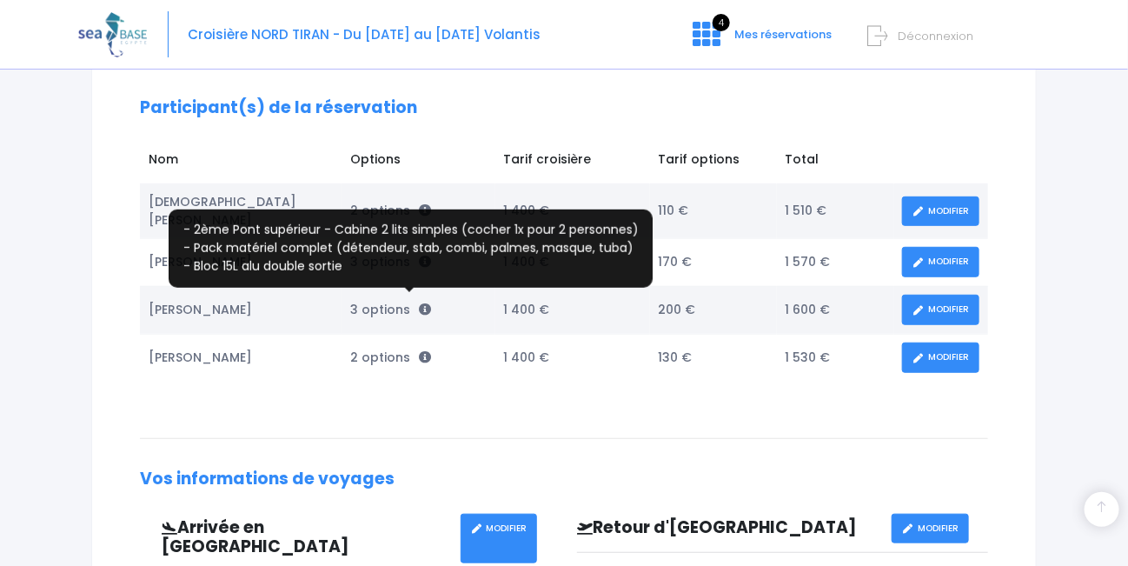
click at [419, 303] on icon at bounding box center [425, 309] width 12 height 12
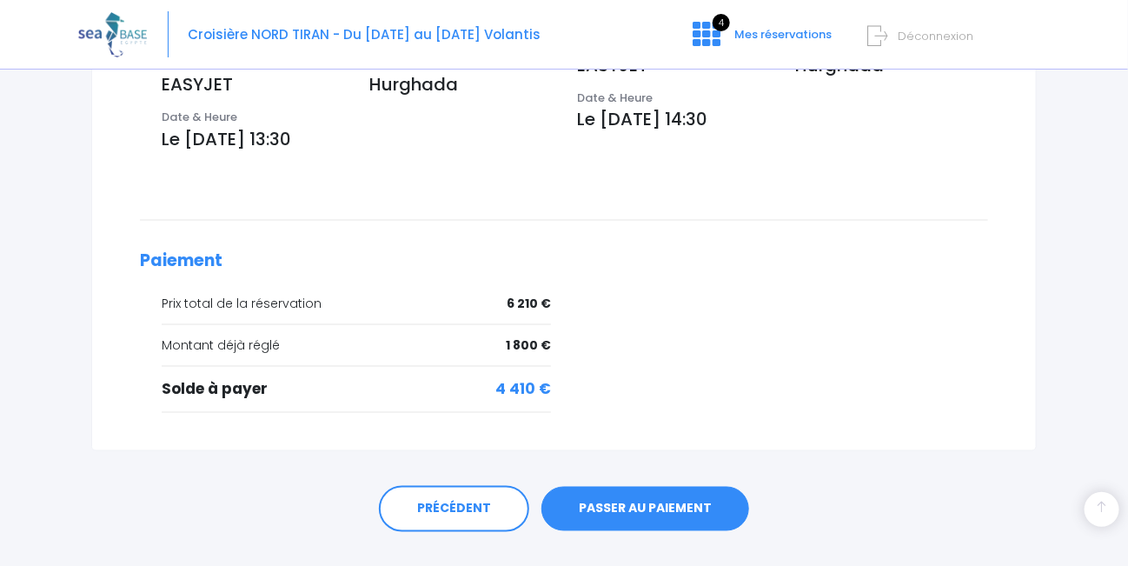
scroll to position [791, 0]
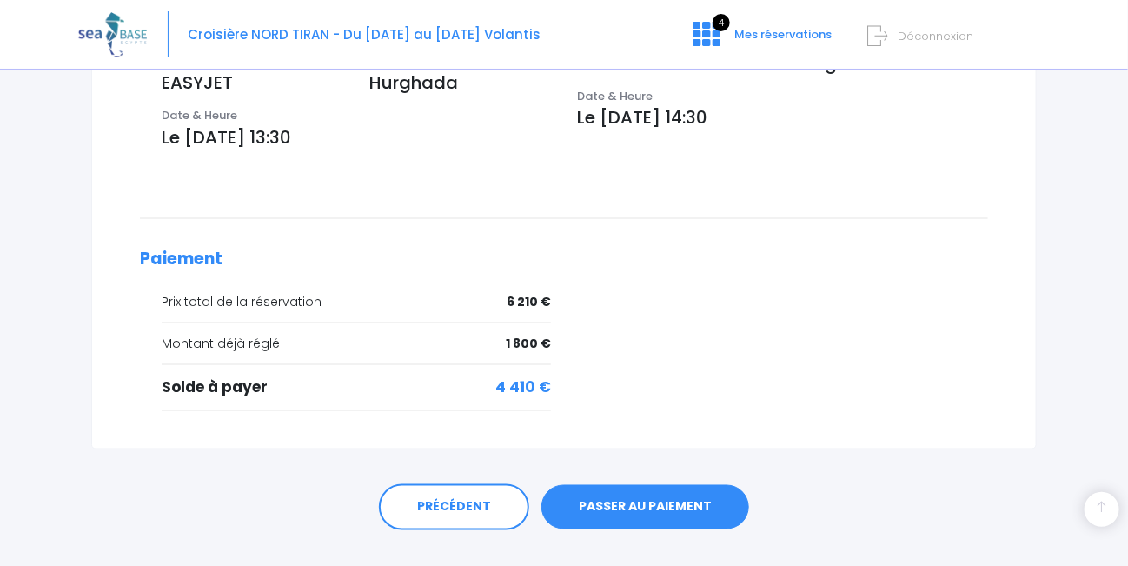
click at [629, 485] on link "PASSER AU PAIEMENT" at bounding box center [645, 507] width 208 height 45
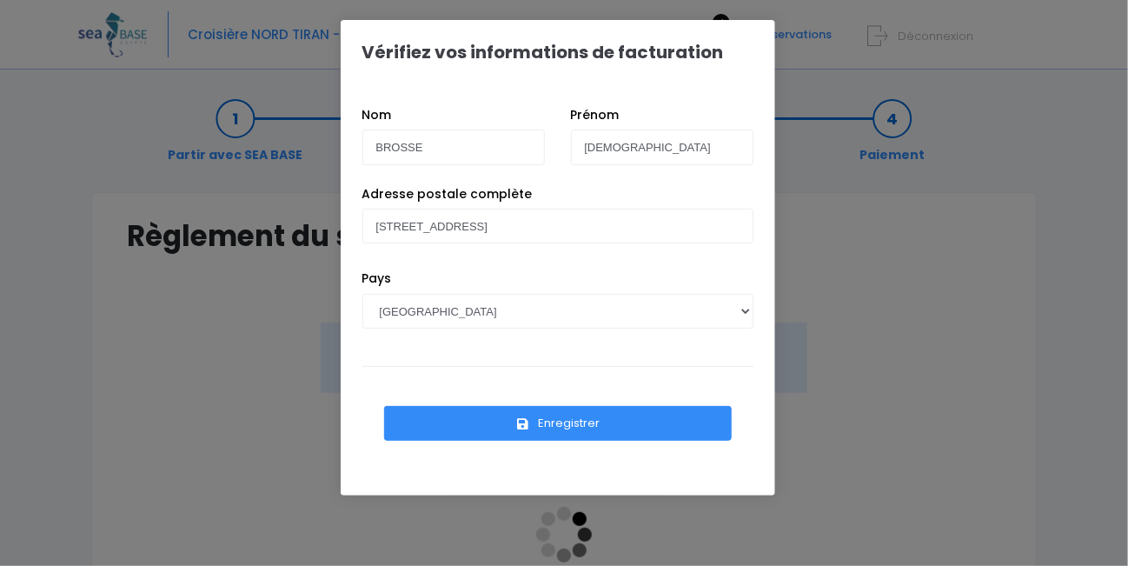
click at [559, 426] on button "Enregistrer" at bounding box center [558, 423] width 348 height 35
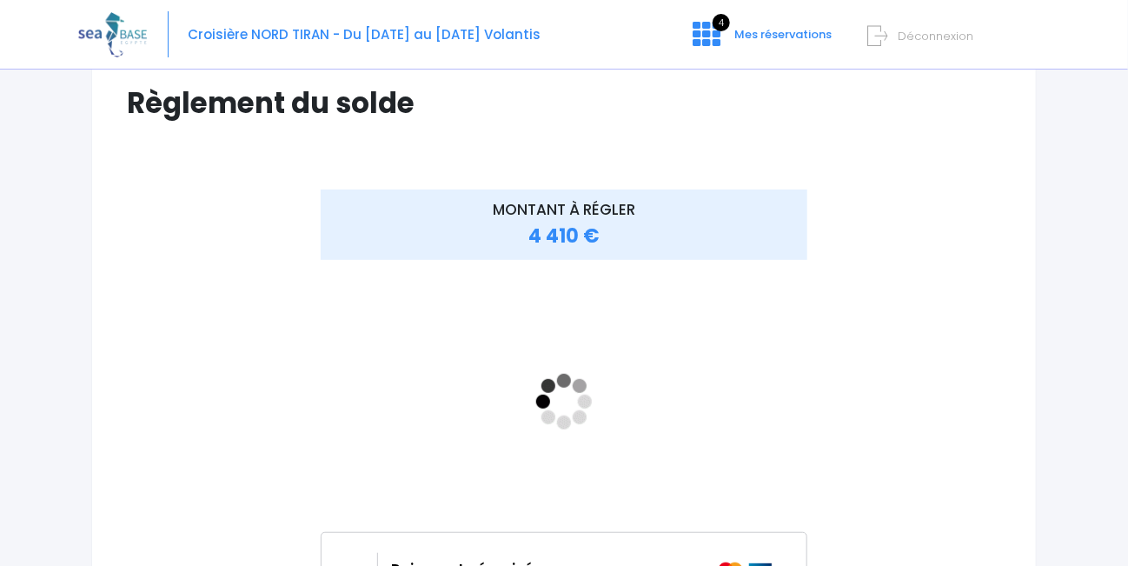
scroll to position [174, 0]
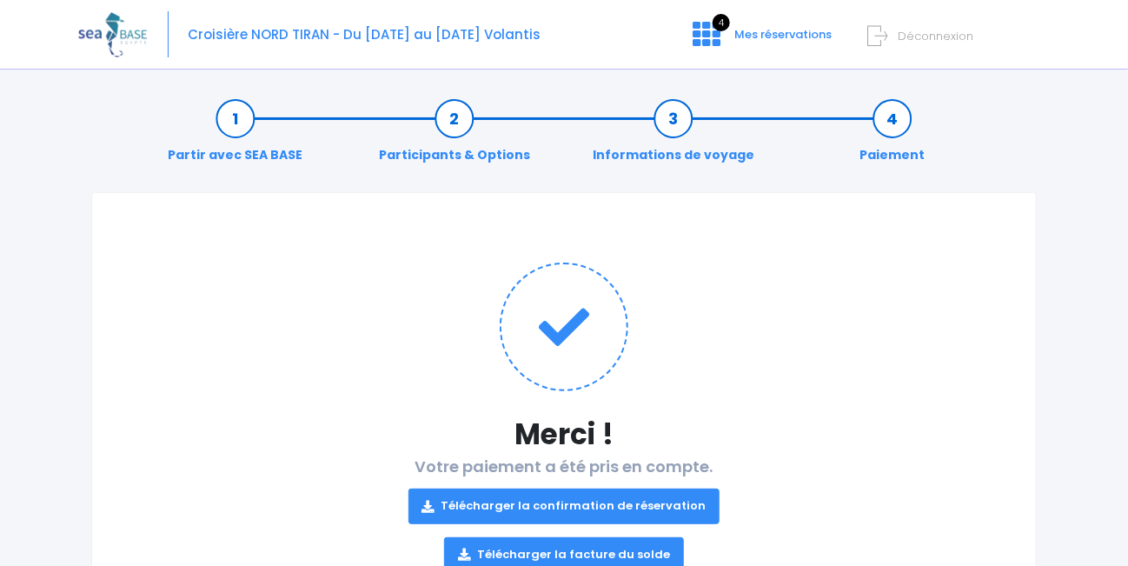
scroll to position [84, 0]
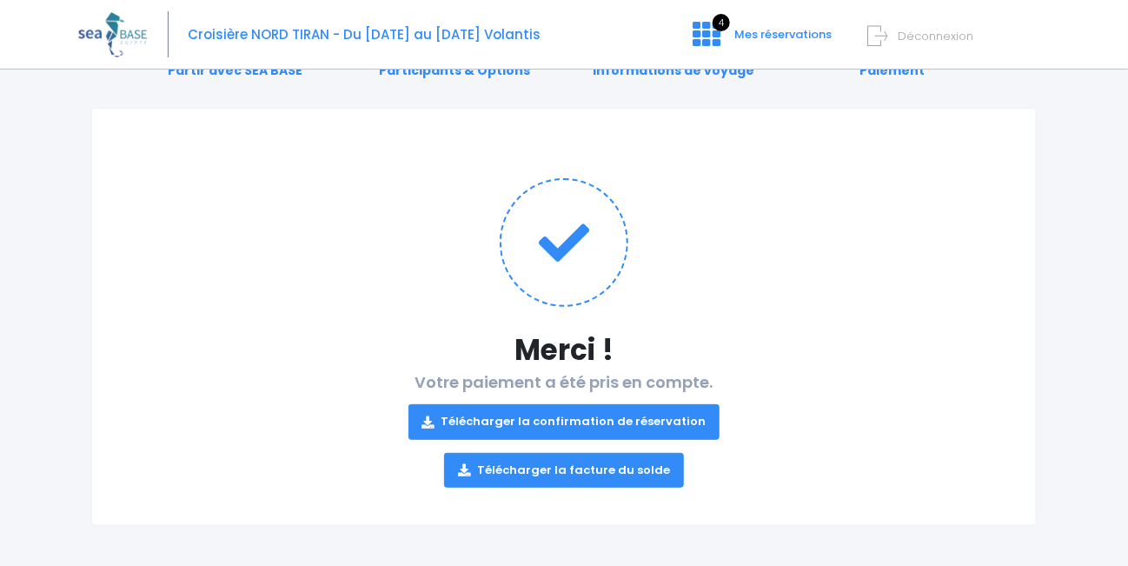
click at [539, 420] on link "Télécharger la confirmation de réservation" at bounding box center [564, 421] width 312 height 35
click at [558, 464] on link "Télécharger la facture du solde" at bounding box center [564, 470] width 240 height 35
click at [911, 36] on span "Déconnexion" at bounding box center [935, 36] width 76 height 17
